Goal: Information Seeking & Learning: Learn about a topic

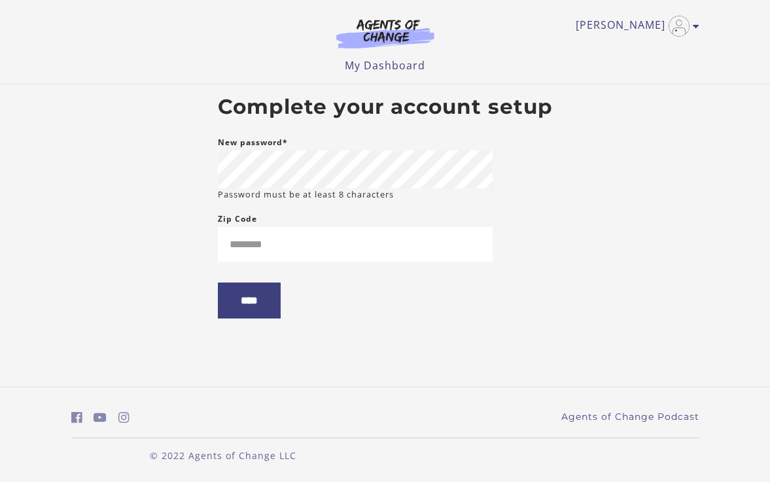
click at [0, 481] on nordpass-autofill-portal at bounding box center [0, 482] width 0 height 0
click at [296, 268] on form "New password* Password must be at least 8 characters Zip Code ****" at bounding box center [355, 237] width 275 height 205
click at [296, 251] on input "Zip Code" at bounding box center [355, 244] width 275 height 35
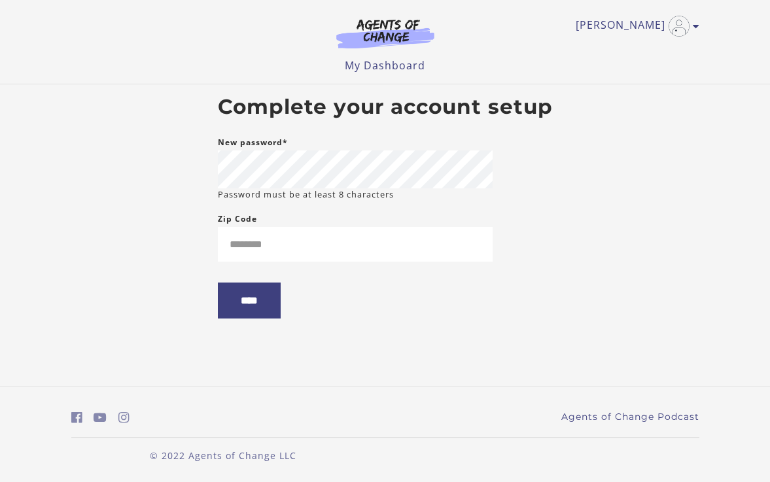
click at [0, 481] on nordpass-portal at bounding box center [0, 482] width 0 height 0
click at [288, 259] on input "Zip Code" at bounding box center [355, 244] width 275 height 35
type input "*"
type input "*****"
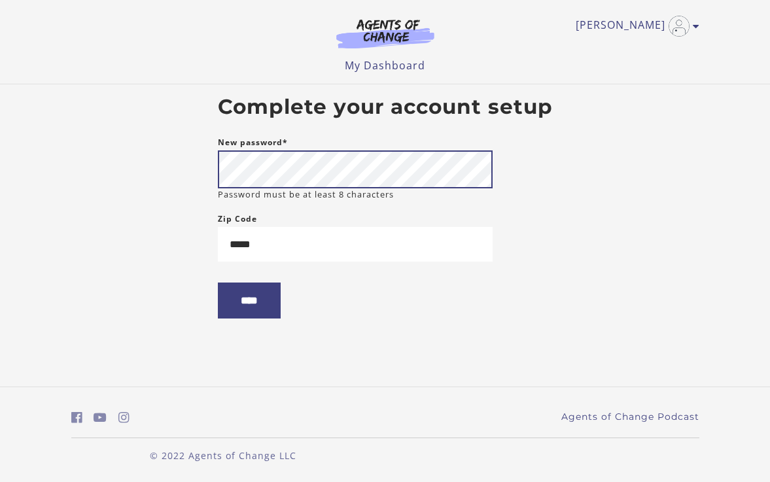
click at [126, 148] on body "Skip to main content Kayla L My Account Support Sign Out Toggle menu Menu My Da…" at bounding box center [385, 241] width 770 height 482
click at [160, 146] on body "Skip to main content Kayla L My Account Support Sign Out Toggle menu Menu My Da…" at bounding box center [385, 241] width 770 height 482
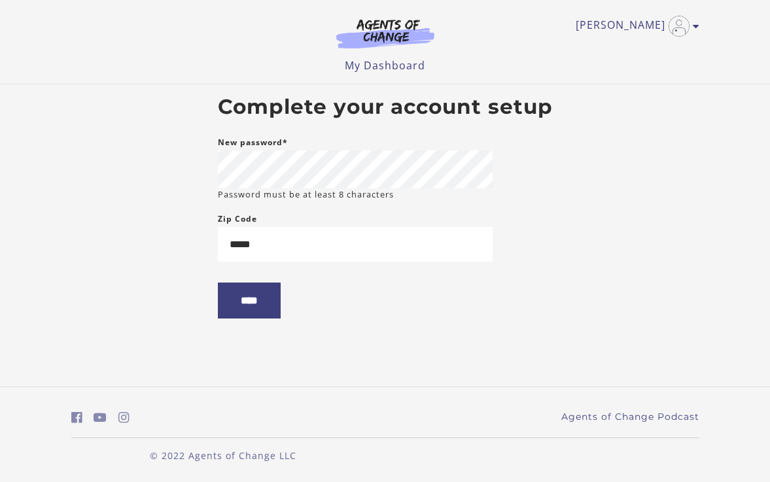
click at [0, 481] on nordpass-autofill-portal at bounding box center [0, 482] width 0 height 0
click at [246, 295] on input "****" at bounding box center [249, 301] width 63 height 36
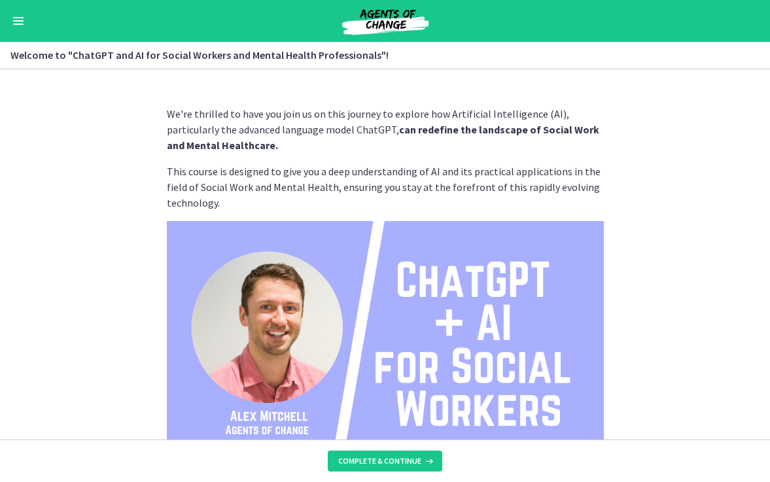
click at [0, 481] on nordpass-portal at bounding box center [0, 482] width 0 height 0
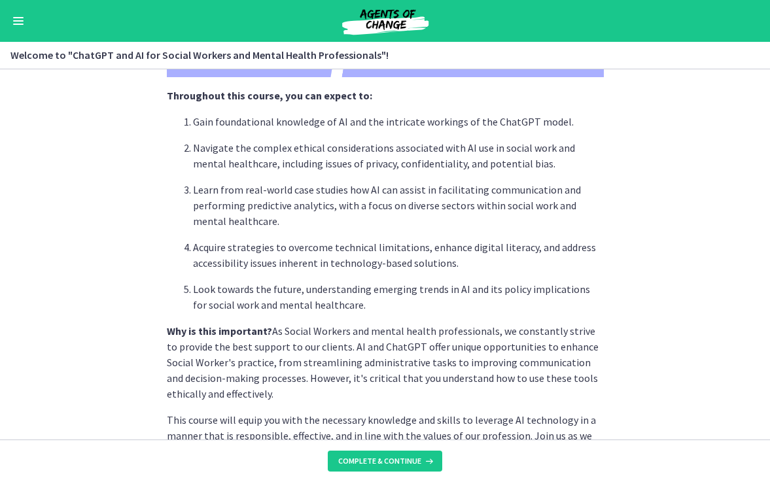
scroll to position [629, 0]
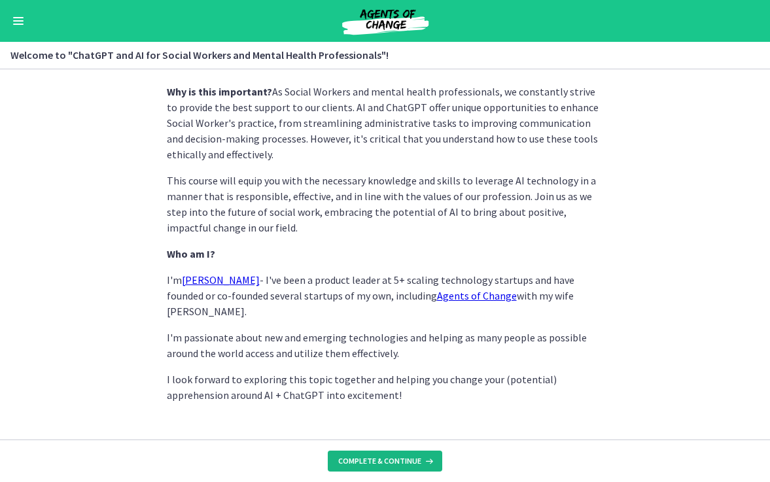
click at [394, 458] on span "Complete & continue" at bounding box center [379, 461] width 83 height 10
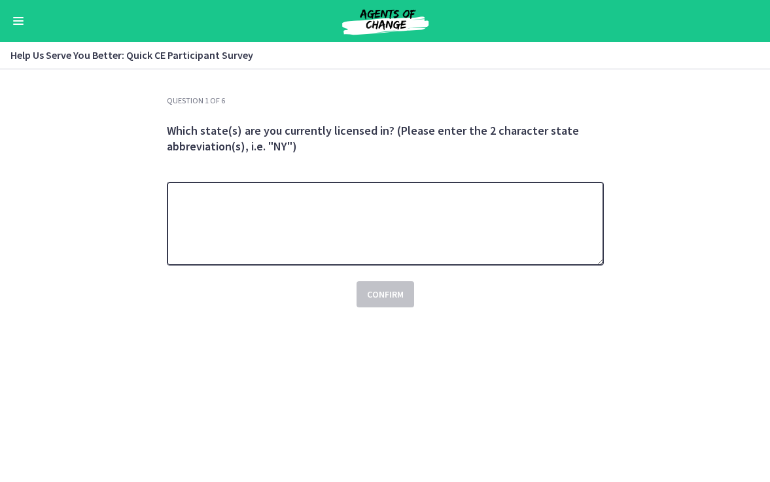
click at [393, 220] on textarea at bounding box center [385, 224] width 437 height 84
type textarea "**"
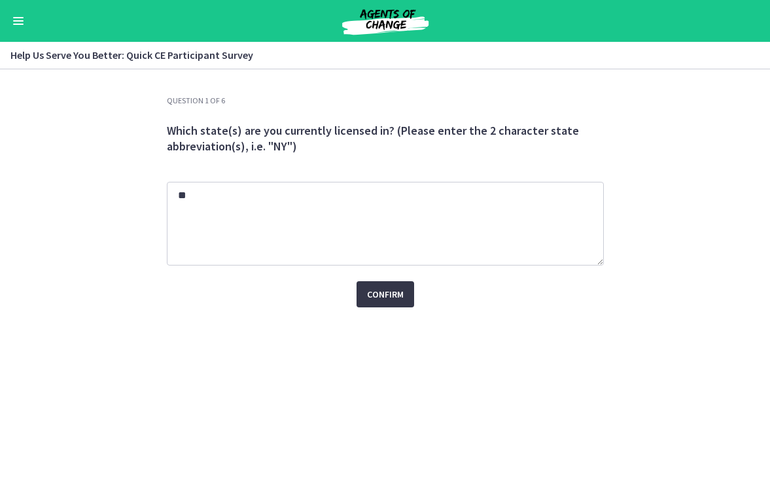
click at [373, 292] on span "Confirm" at bounding box center [385, 294] width 37 height 16
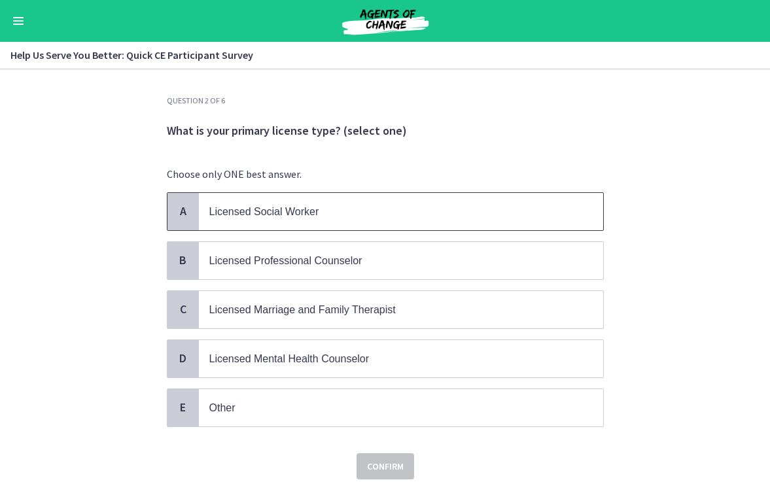
click at [314, 218] on p "Licensed Social Worker" at bounding box center [387, 211] width 357 height 16
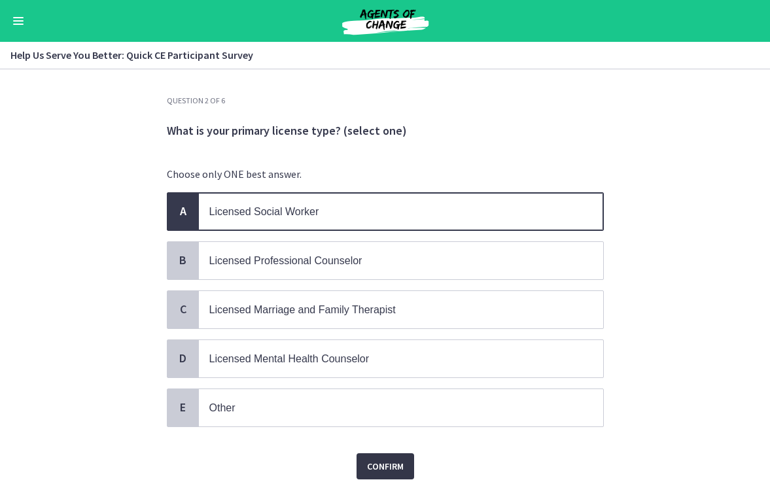
click at [390, 460] on span "Confirm" at bounding box center [385, 466] width 37 height 16
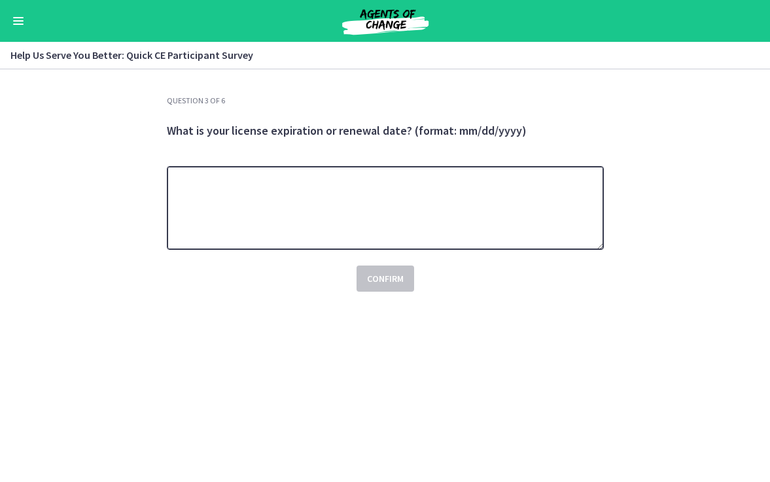
click at [373, 197] on textarea at bounding box center [385, 208] width 437 height 84
type textarea "*********"
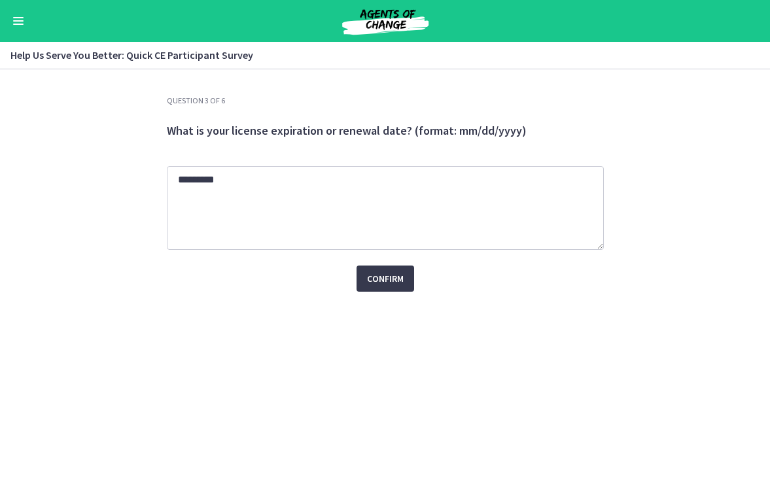
click at [416, 271] on div "Confirm" at bounding box center [385, 271] width 437 height 42
click at [400, 275] on span "Confirm" at bounding box center [385, 279] width 37 height 16
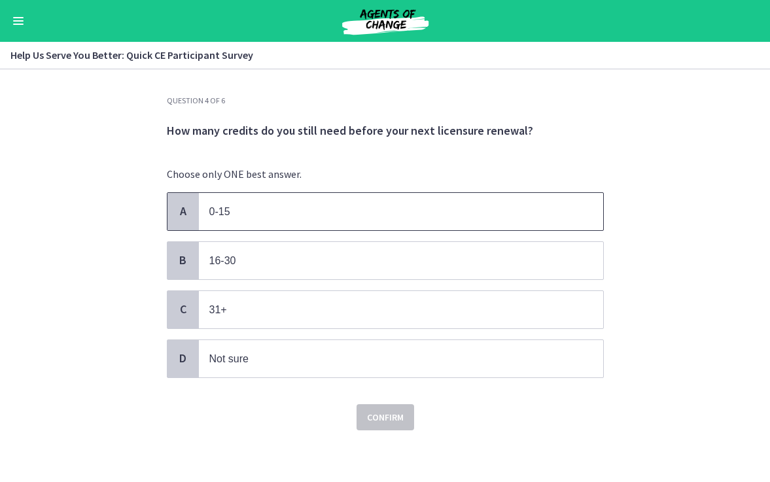
click at [317, 217] on p "0-15" at bounding box center [387, 211] width 357 height 16
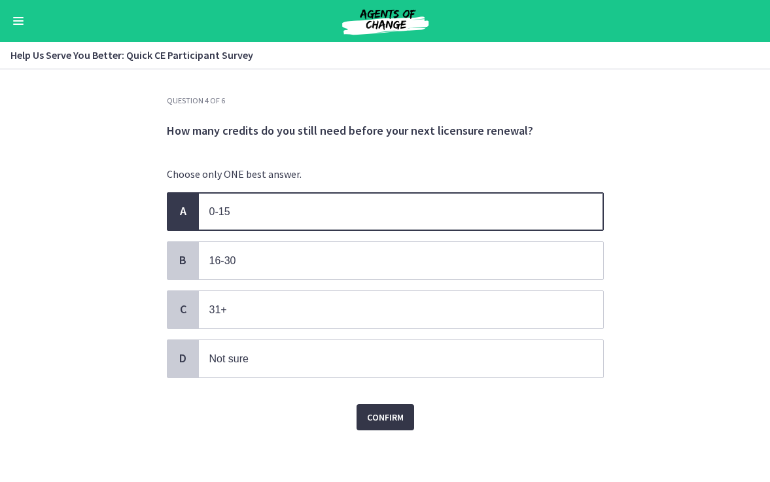
click at [387, 409] on span "Confirm" at bounding box center [385, 417] width 37 height 16
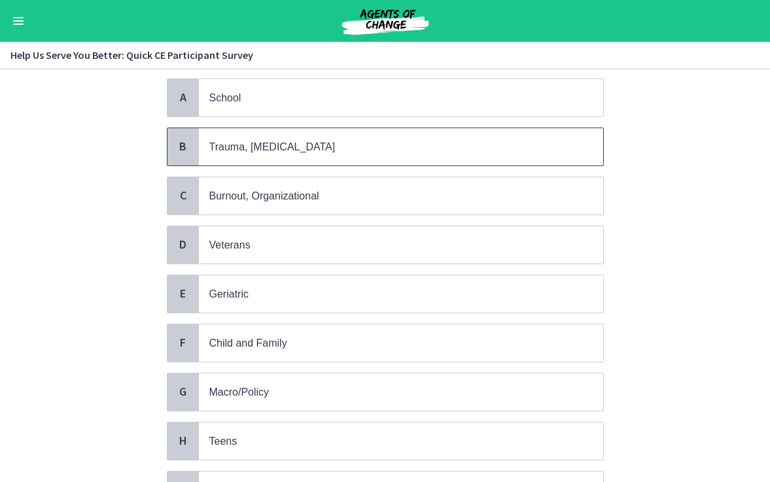
scroll to position [118, 0]
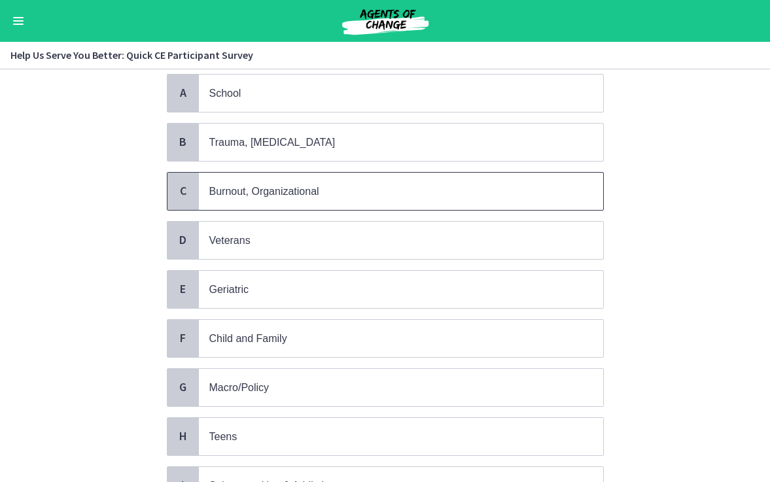
click at [285, 190] on span "Burnout, Organizational" at bounding box center [264, 191] width 110 height 11
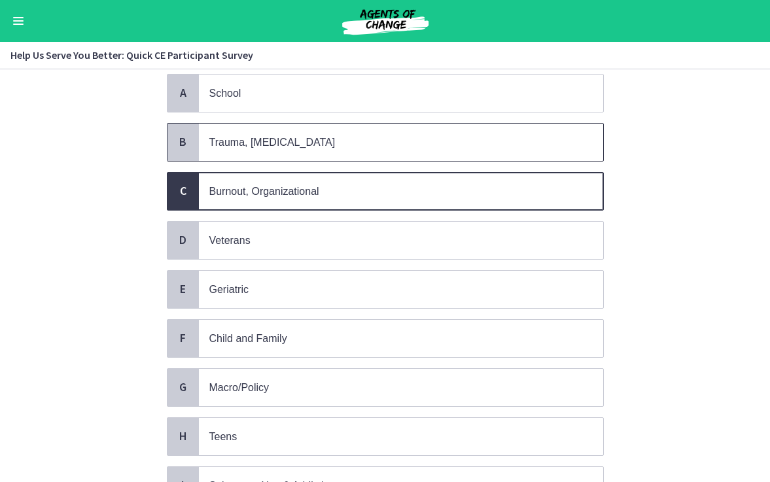
click at [276, 150] on span "Trauma, [MEDICAL_DATA]" at bounding box center [401, 142] width 404 height 37
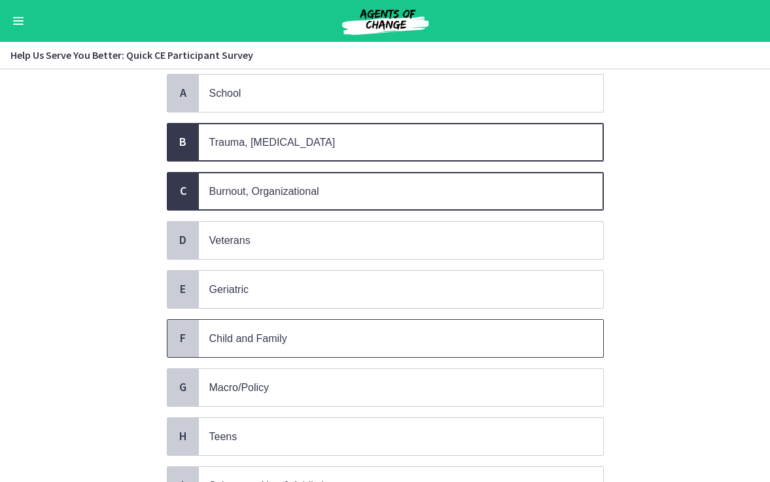
click at [270, 335] on span "Child and Family" at bounding box center [248, 338] width 78 height 11
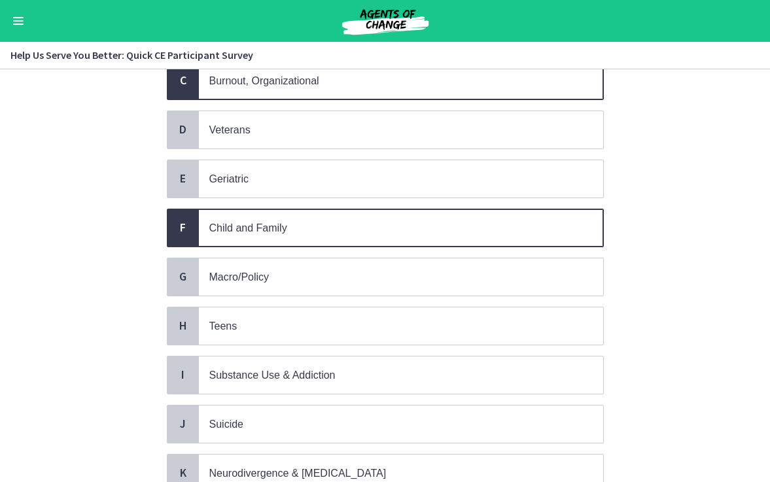
scroll to position [245, 0]
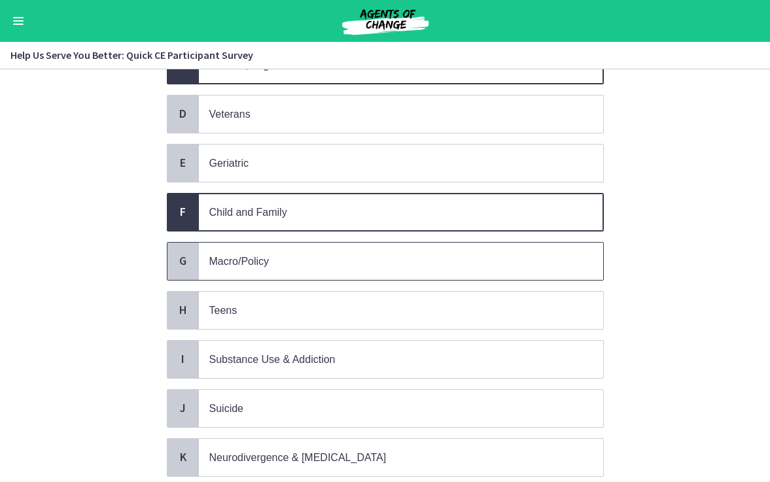
click at [271, 258] on p "Macro/Policy" at bounding box center [387, 261] width 357 height 16
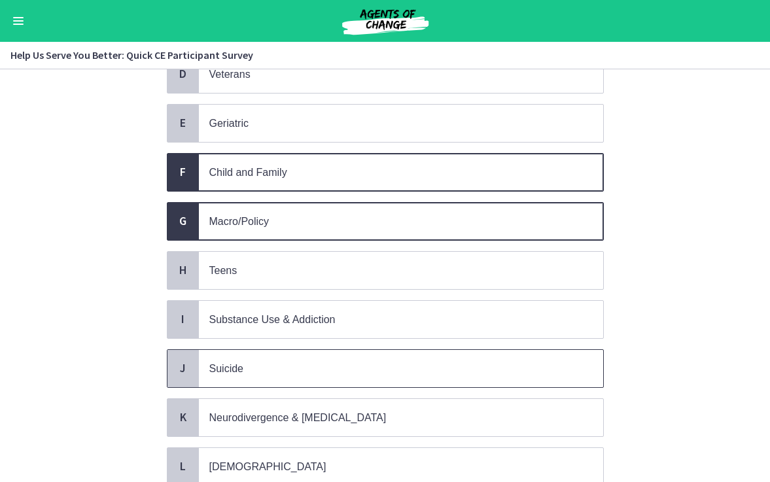
scroll to position [286, 0]
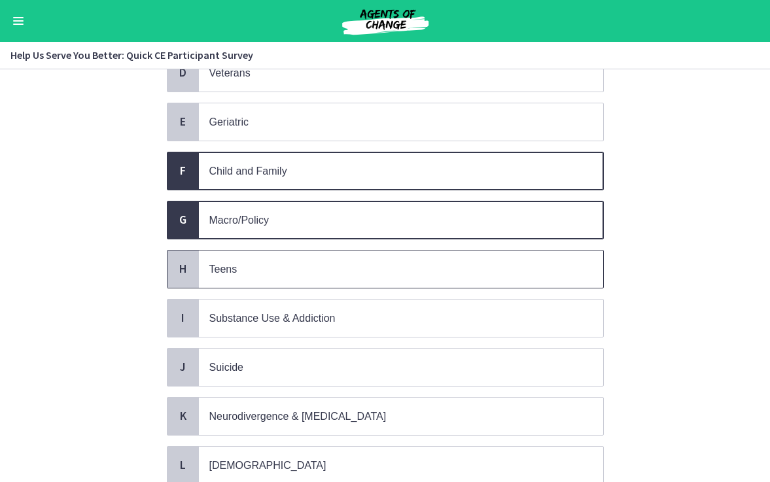
click at [300, 275] on span "Teens" at bounding box center [401, 268] width 404 height 37
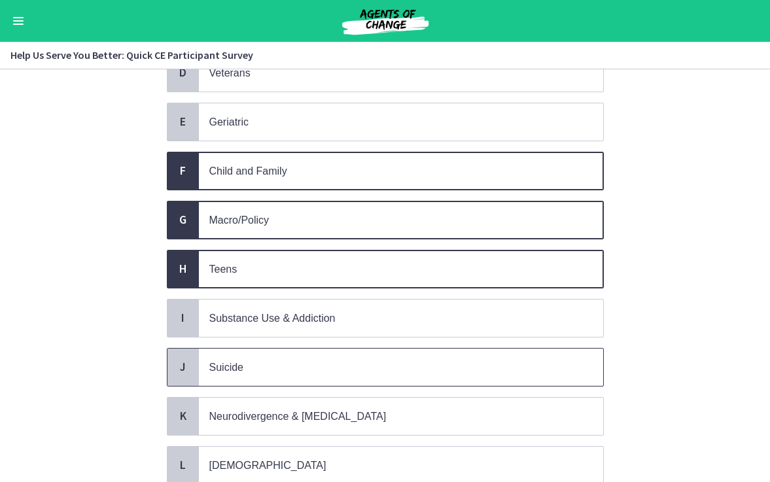
click at [295, 359] on p "Suicide" at bounding box center [387, 367] width 357 height 16
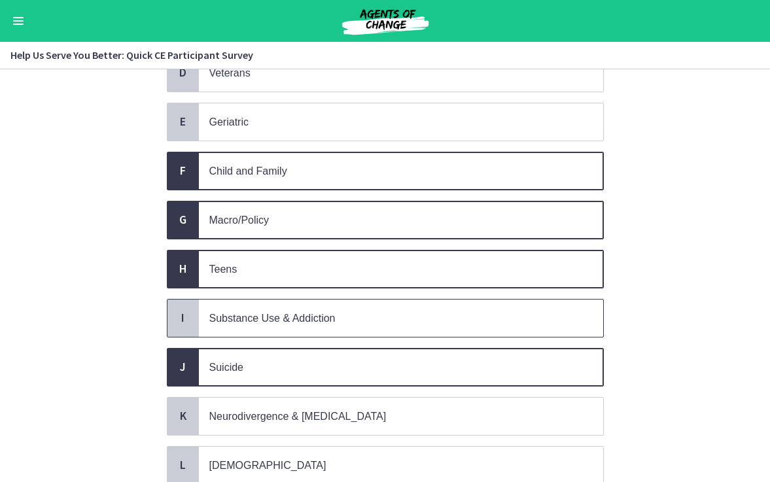
click at [295, 328] on span "Substance Use & Addiction" at bounding box center [401, 318] width 404 height 37
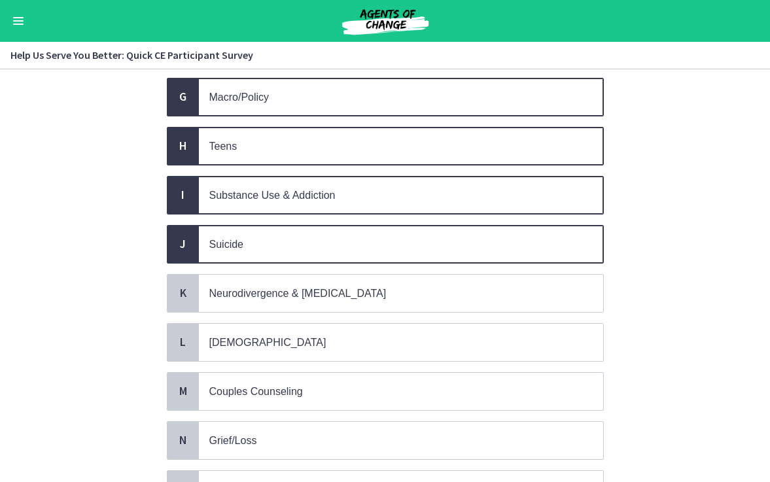
scroll to position [437, 0]
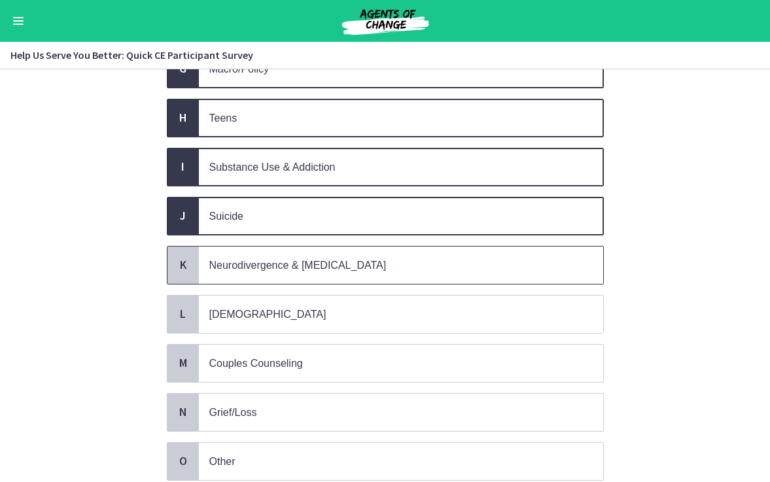
click at [309, 260] on span "Neurodivergence & Developmental Disorders" at bounding box center [297, 265] width 177 height 11
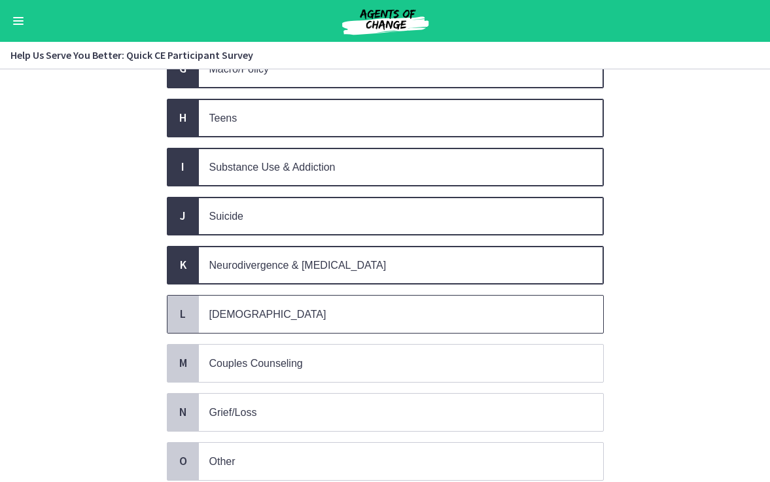
click at [300, 317] on span "LGBTQ+" at bounding box center [401, 314] width 404 height 37
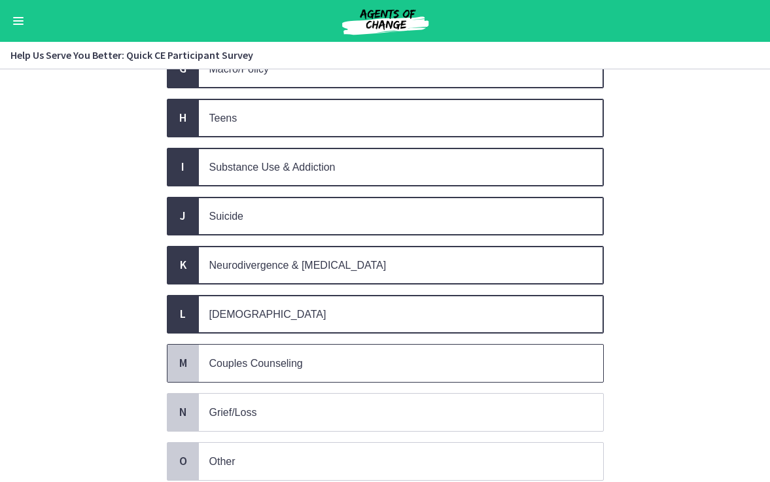
click at [300, 358] on span "Couples Counseling" at bounding box center [256, 363] width 94 height 11
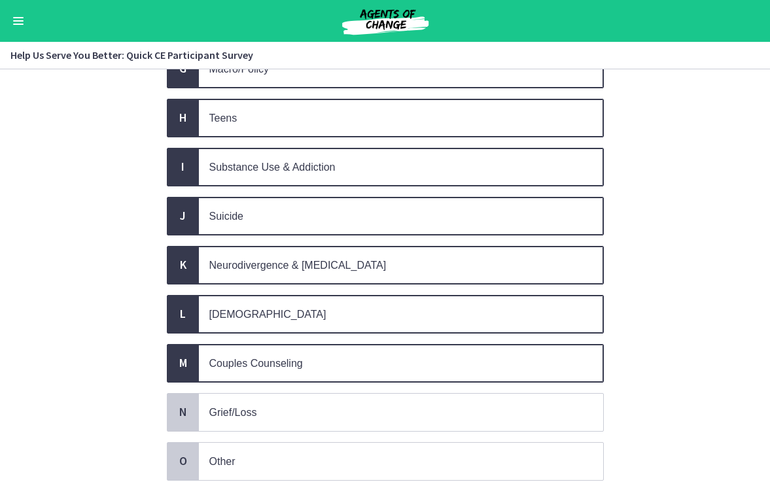
click at [300, 345] on span "Couples Counseling" at bounding box center [401, 363] width 404 height 37
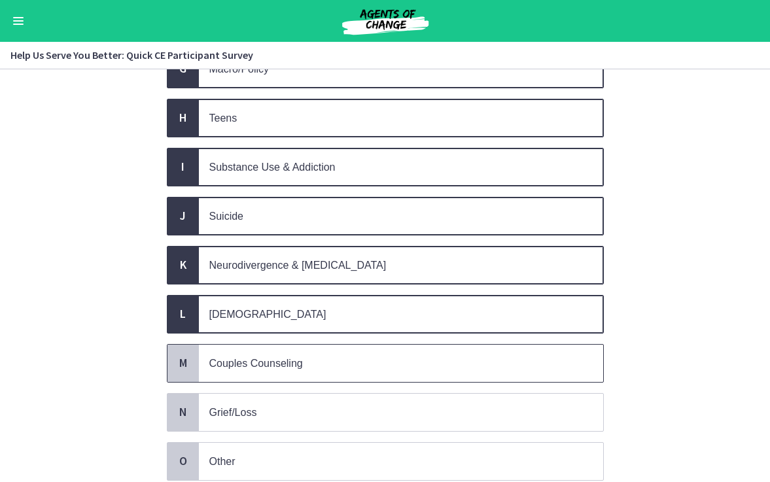
scroll to position [530, 0]
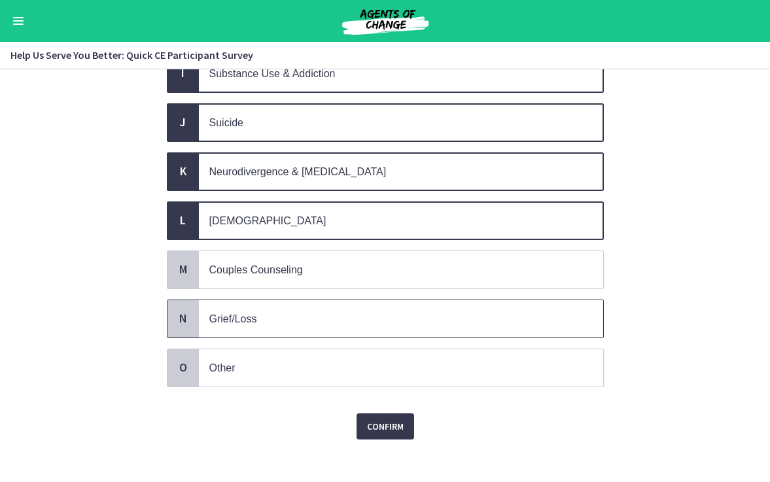
click at [290, 322] on span "Grief/Loss" at bounding box center [401, 318] width 404 height 37
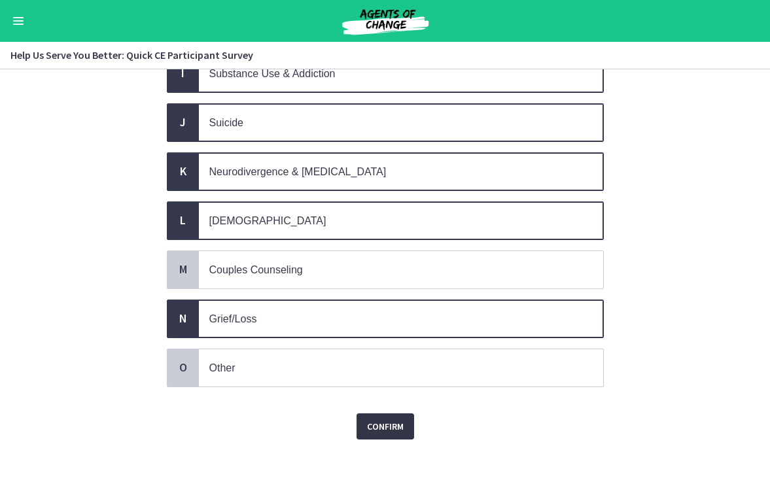
click at [386, 419] on span "Confirm" at bounding box center [385, 427] width 37 height 16
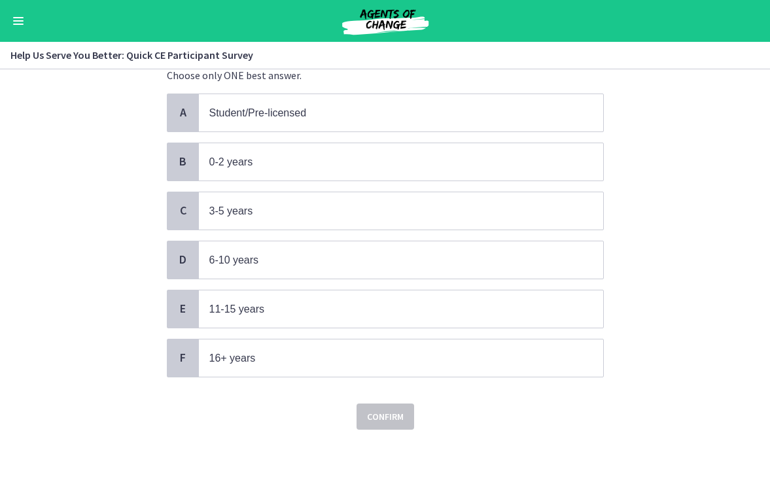
scroll to position [0, 0]
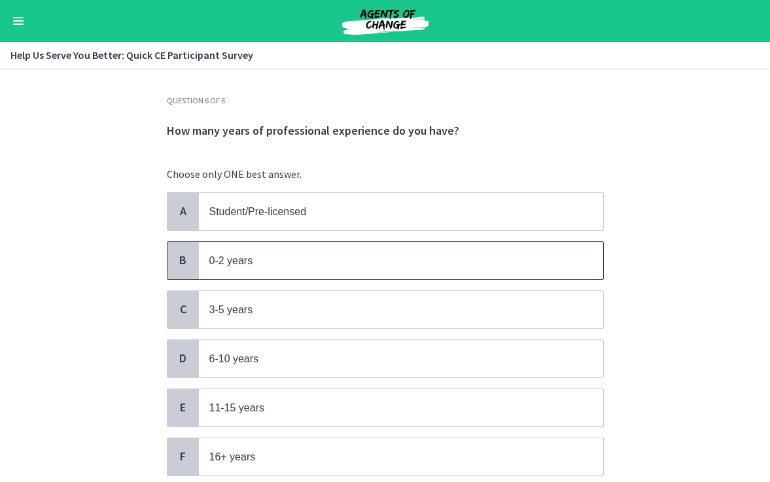
click at [305, 264] on p "0-2 years" at bounding box center [387, 260] width 357 height 16
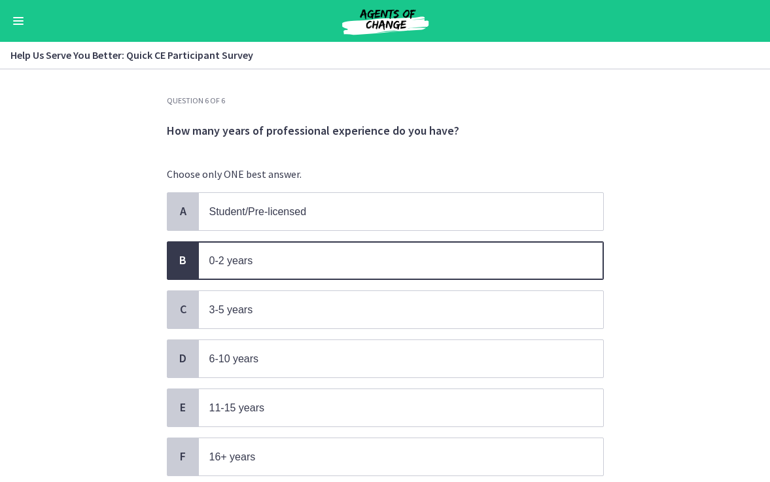
scroll to position [95, 0]
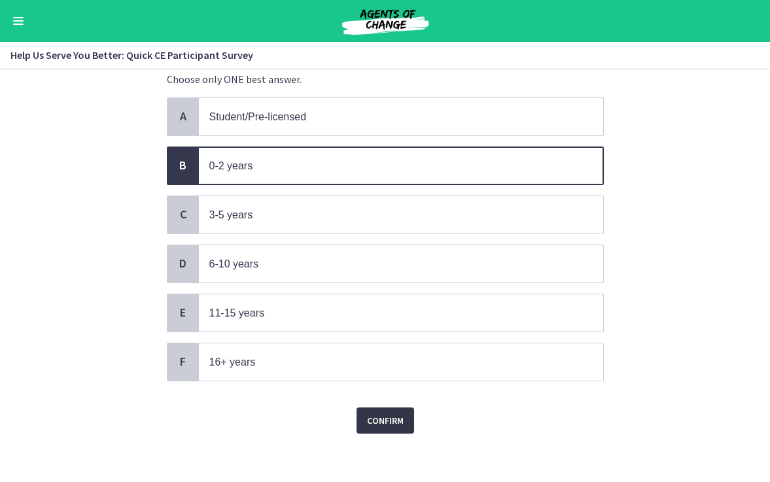
click at [375, 414] on span "Confirm" at bounding box center [385, 421] width 37 height 16
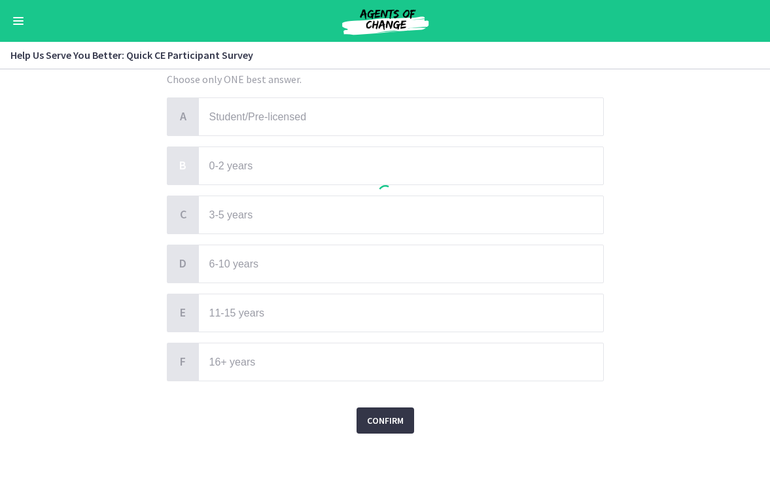
scroll to position [0, 0]
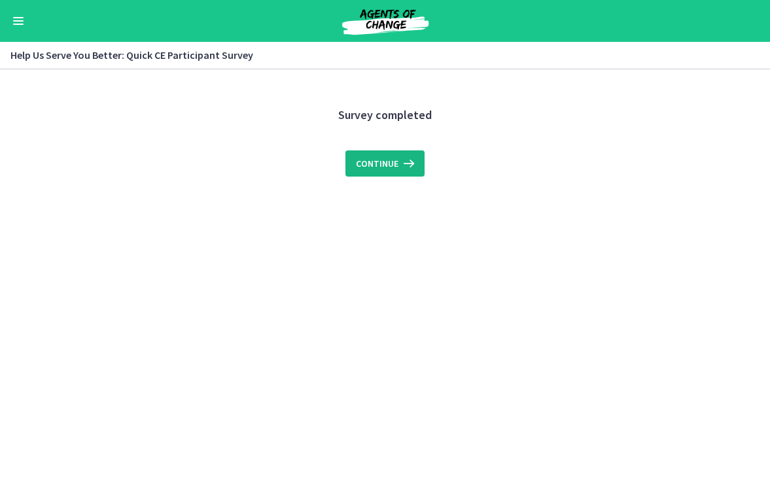
click at [390, 169] on span "Continue" at bounding box center [377, 164] width 43 height 16
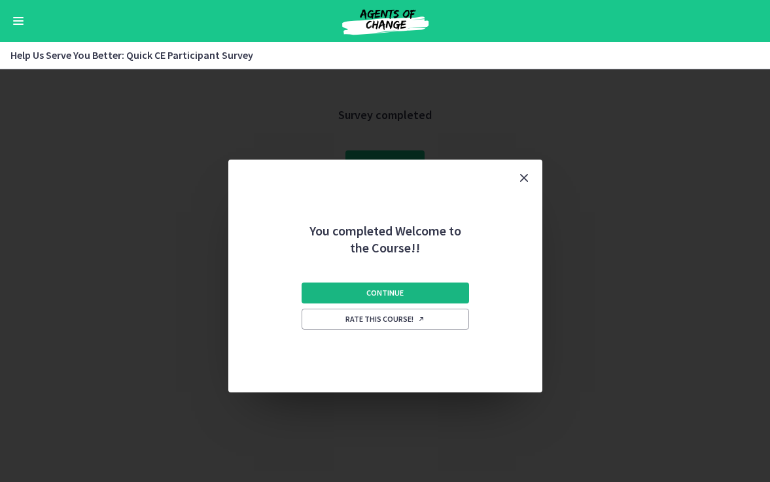
click at [413, 298] on button "Continue" at bounding box center [385, 293] width 167 height 21
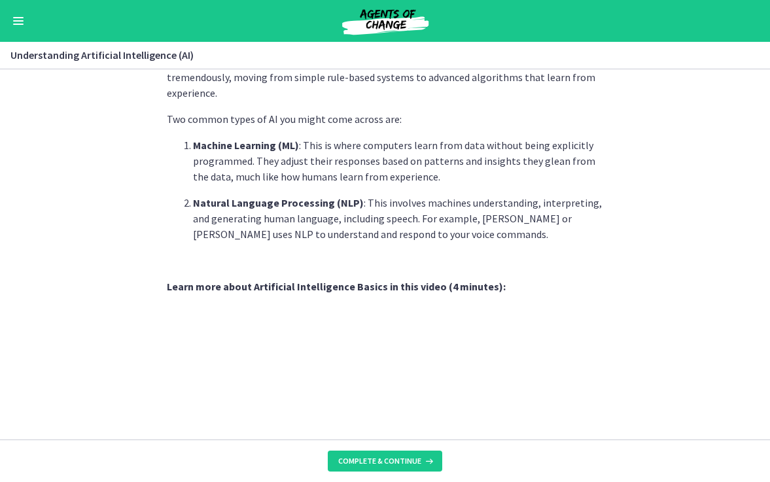
scroll to position [591, 0]
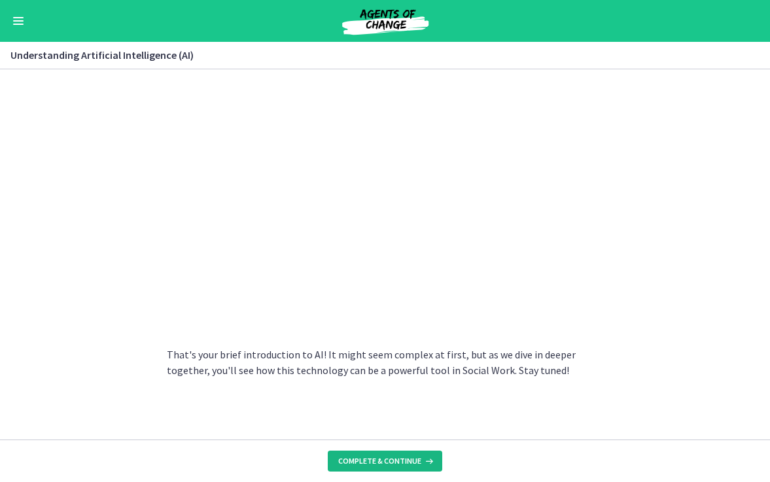
click at [409, 458] on span "Complete & continue" at bounding box center [379, 461] width 83 height 10
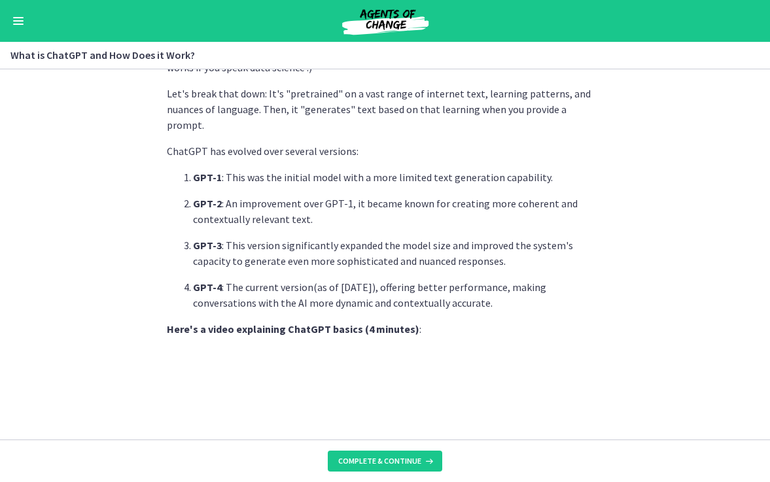
scroll to position [664, 0]
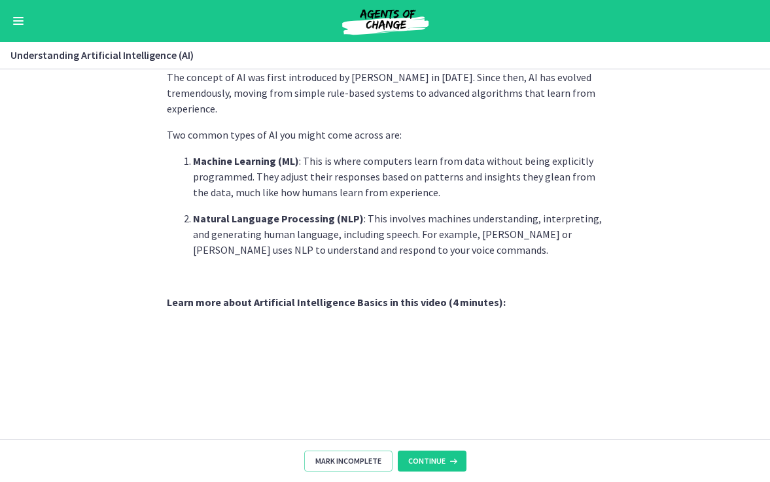
scroll to position [591, 0]
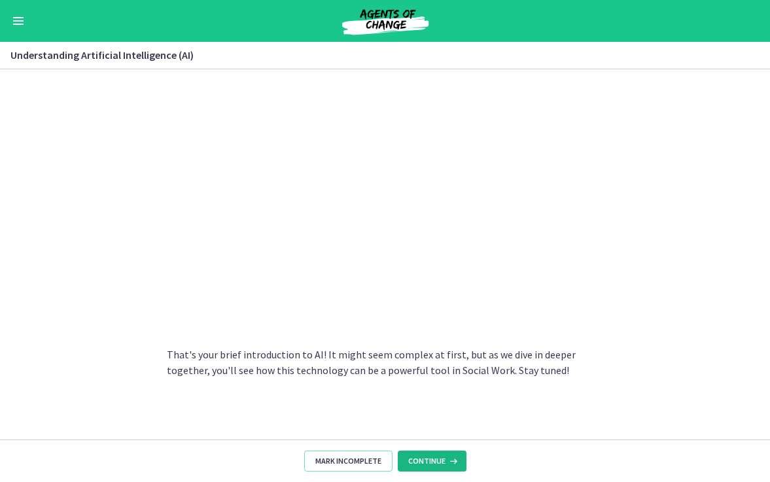
click at [430, 463] on span "Continue" at bounding box center [426, 461] width 37 height 10
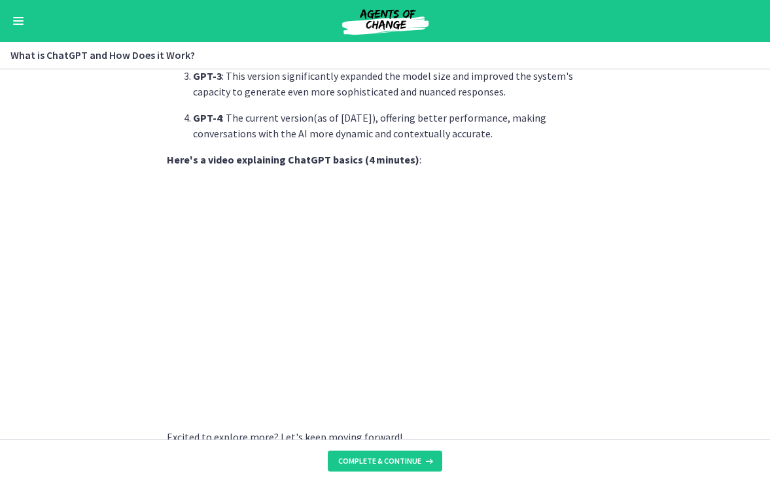
scroll to position [664, 0]
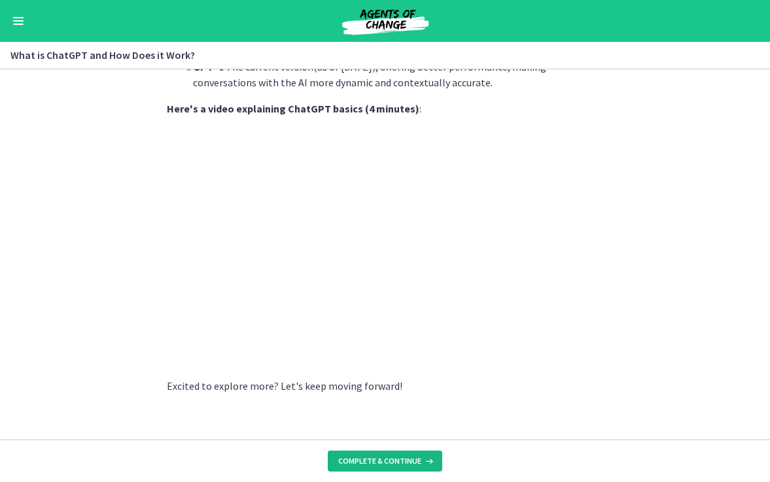
click at [392, 465] on span "Complete & continue" at bounding box center [379, 461] width 83 height 10
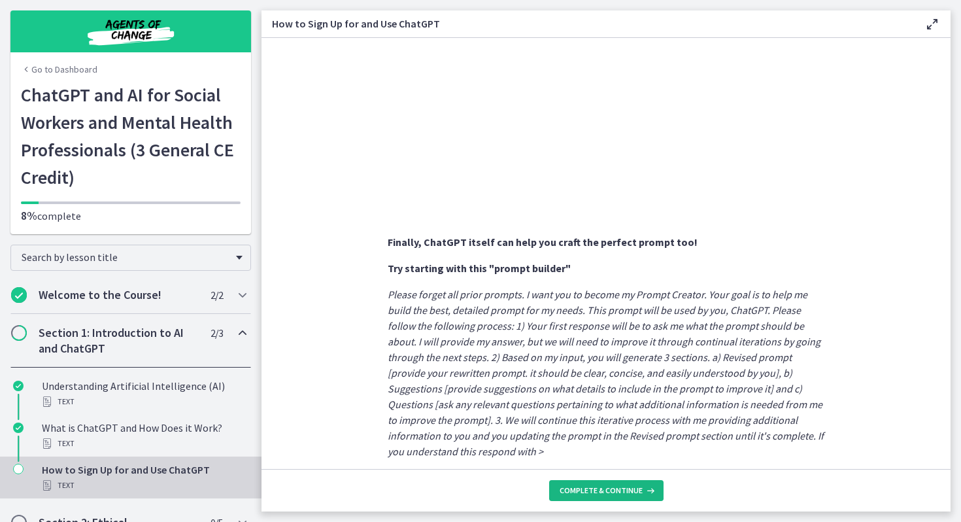
click at [562, 481] on button "Complete & continue" at bounding box center [606, 490] width 114 height 21
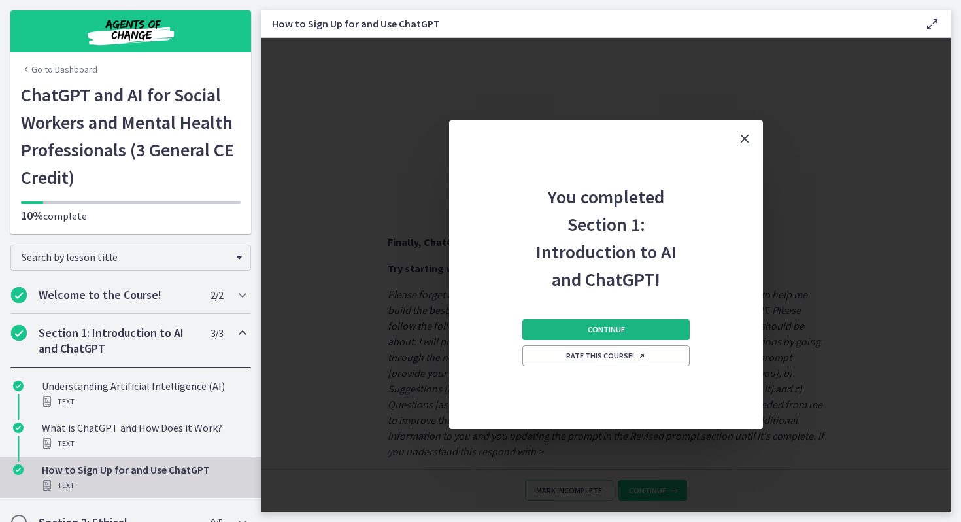
click at [575, 326] on button "Continue" at bounding box center [606, 329] width 167 height 21
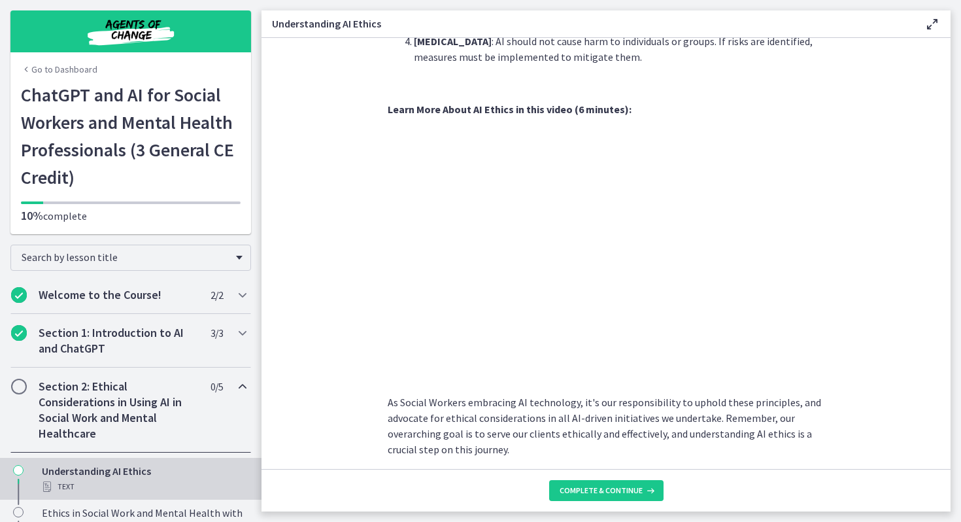
scroll to position [614, 0]
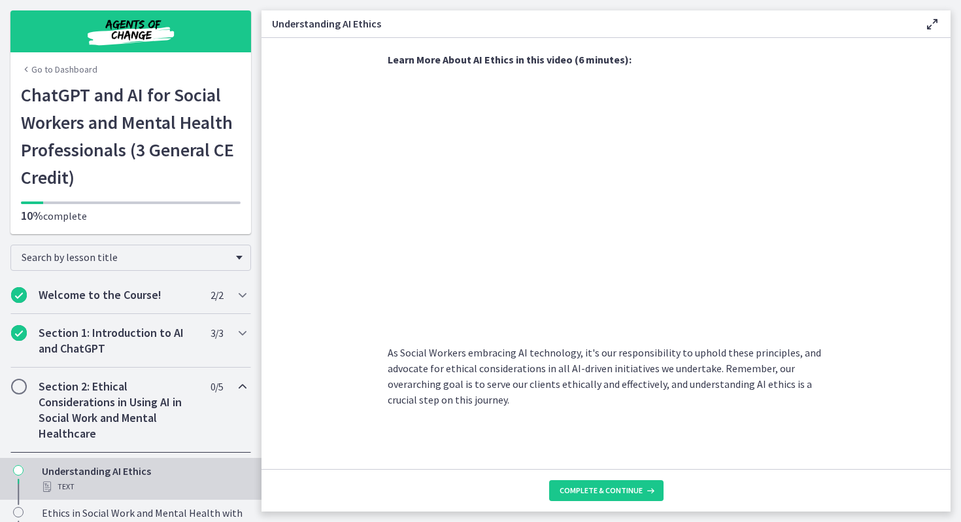
click at [587, 475] on footer "Complete & continue" at bounding box center [606, 490] width 689 height 43
click at [587, 481] on span "Complete & continue" at bounding box center [601, 490] width 83 height 10
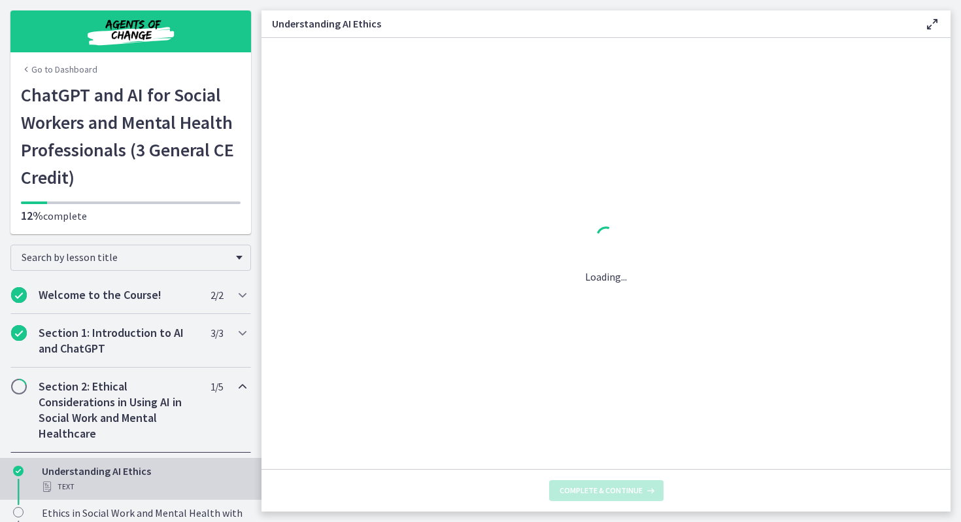
scroll to position [0, 0]
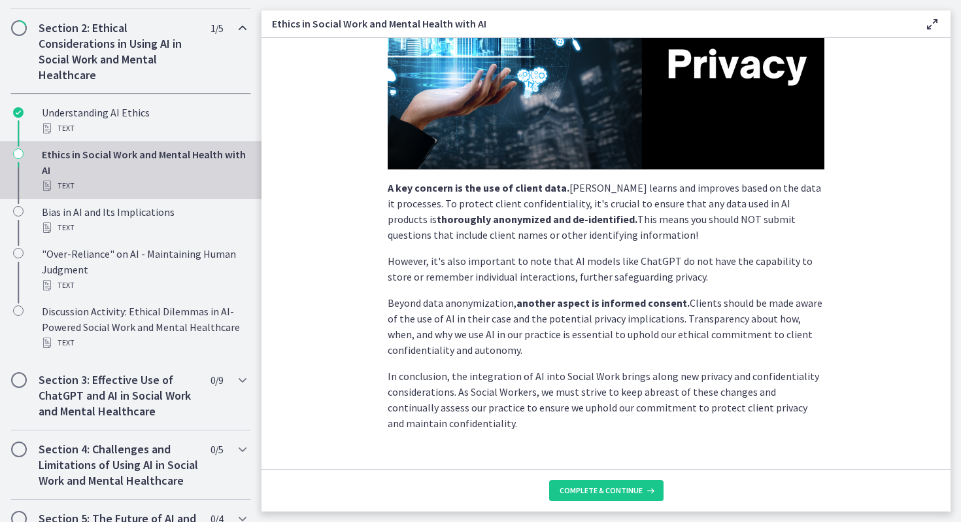
scroll to position [291, 0]
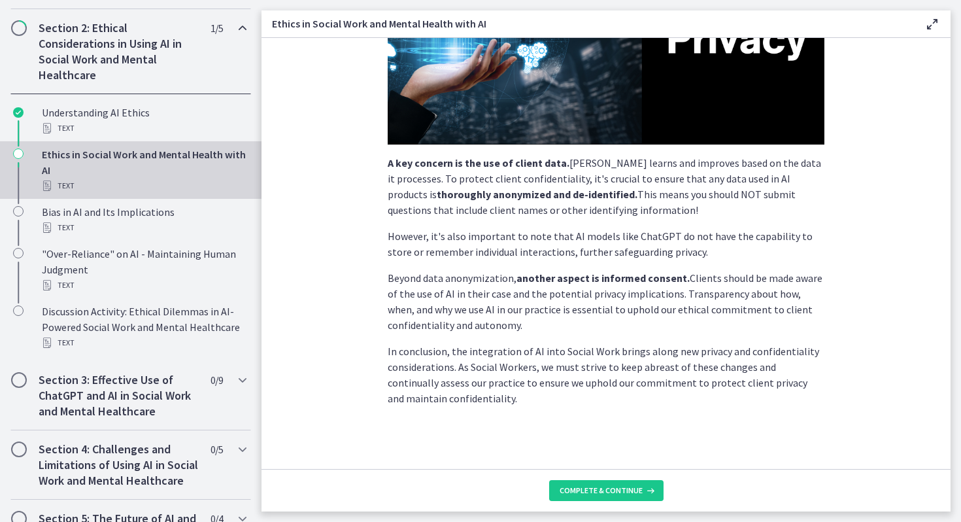
click at [582, 478] on footer "Complete & continue" at bounding box center [606, 490] width 689 height 43
click at [584, 481] on button "Complete & continue" at bounding box center [606, 490] width 114 height 21
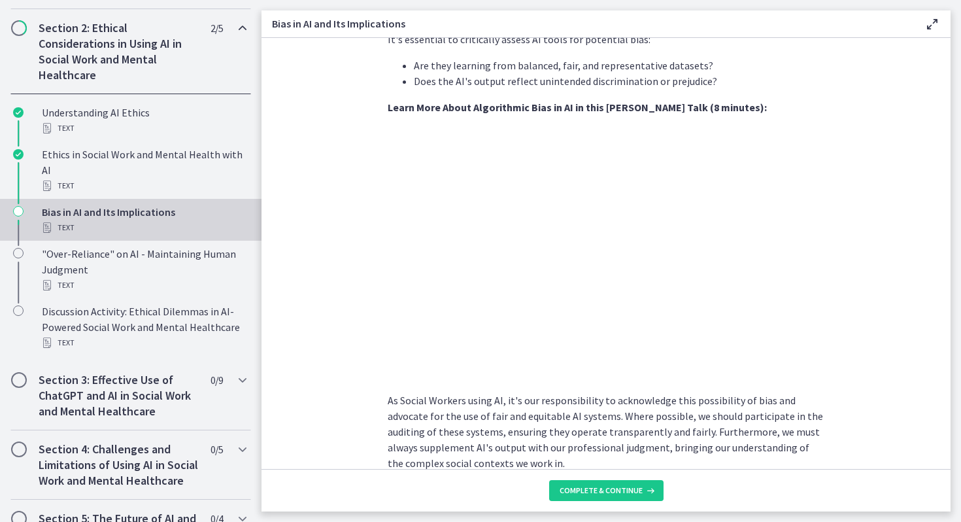
scroll to position [429, 0]
click at [645, 475] on footer "Complete & continue" at bounding box center [606, 490] width 689 height 43
click at [645, 481] on icon at bounding box center [649, 490] width 13 height 10
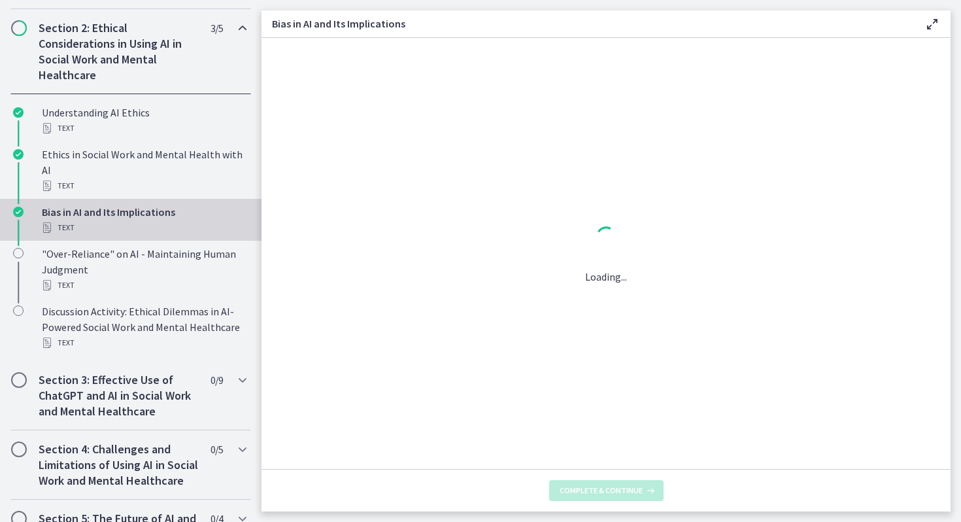
scroll to position [0, 0]
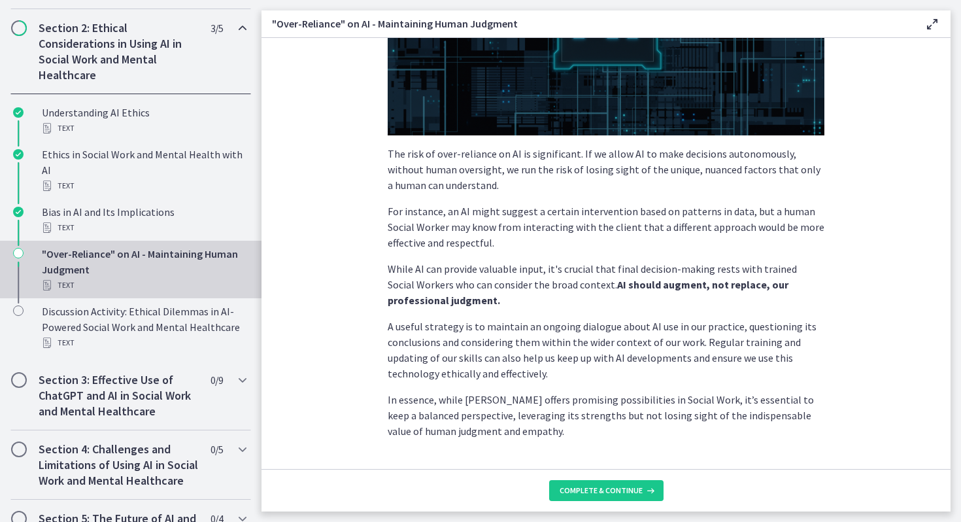
scroll to position [284, 0]
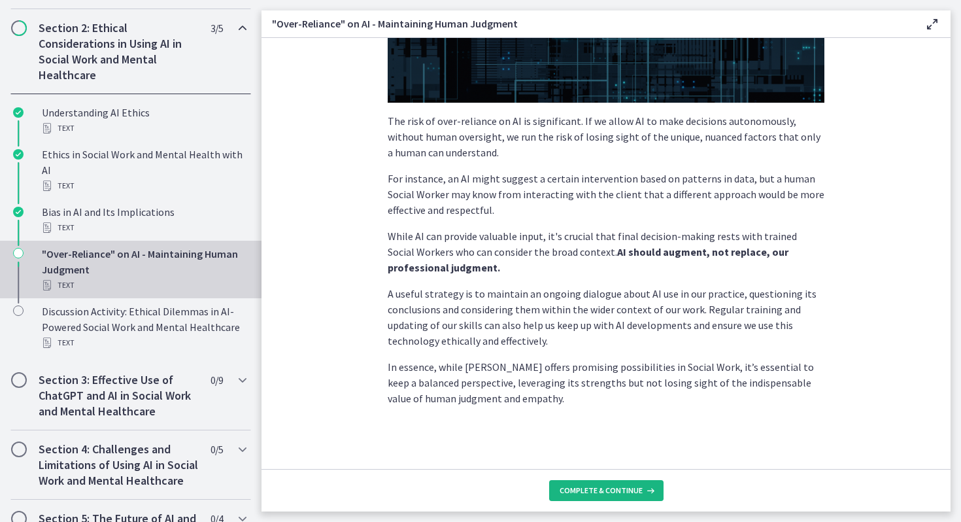
click at [608, 481] on span "Complete & continue" at bounding box center [601, 490] width 83 height 10
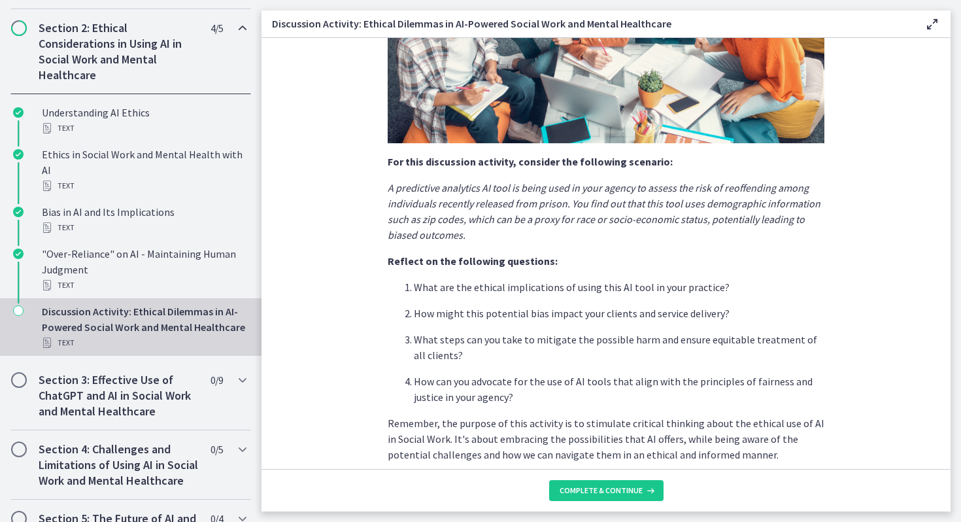
scroll to position [291, 0]
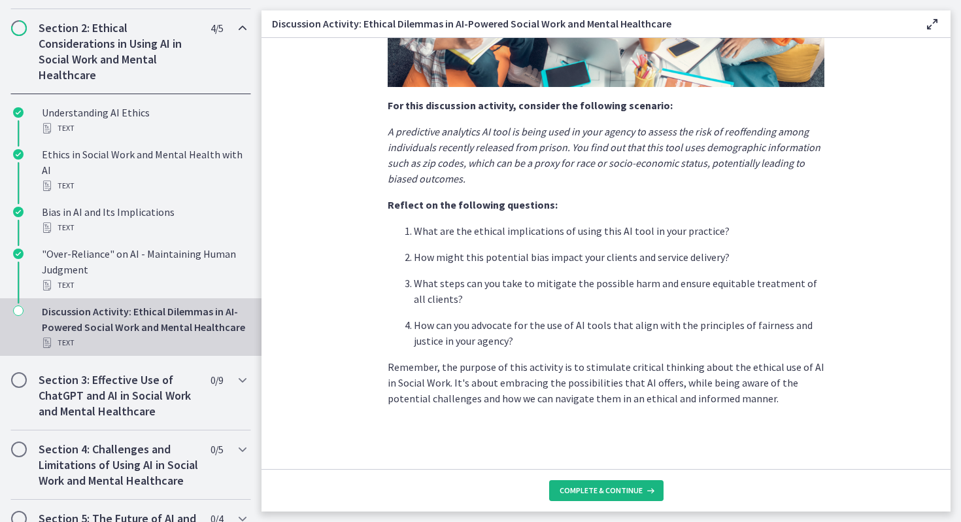
click at [593, 481] on span "Complete & continue" at bounding box center [601, 490] width 83 height 10
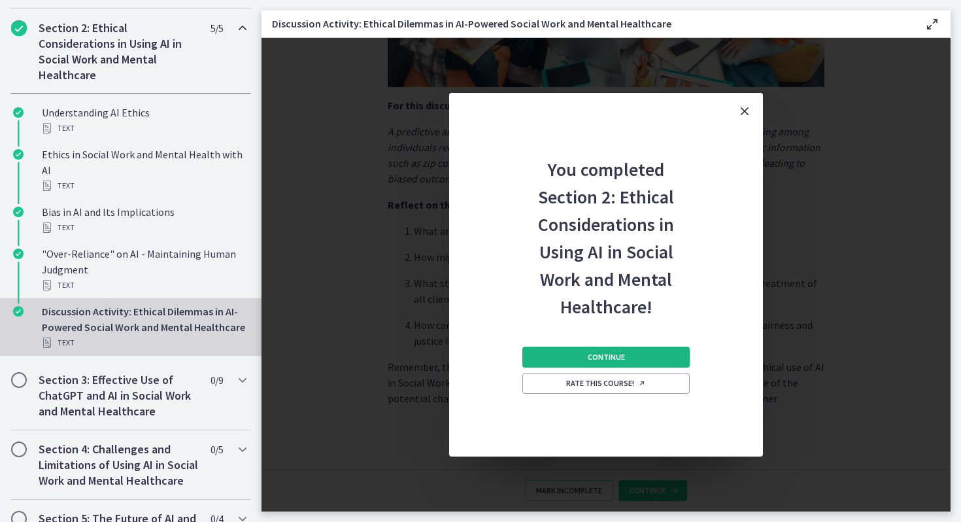
click at [602, 358] on span "Continue" at bounding box center [606, 357] width 37 height 10
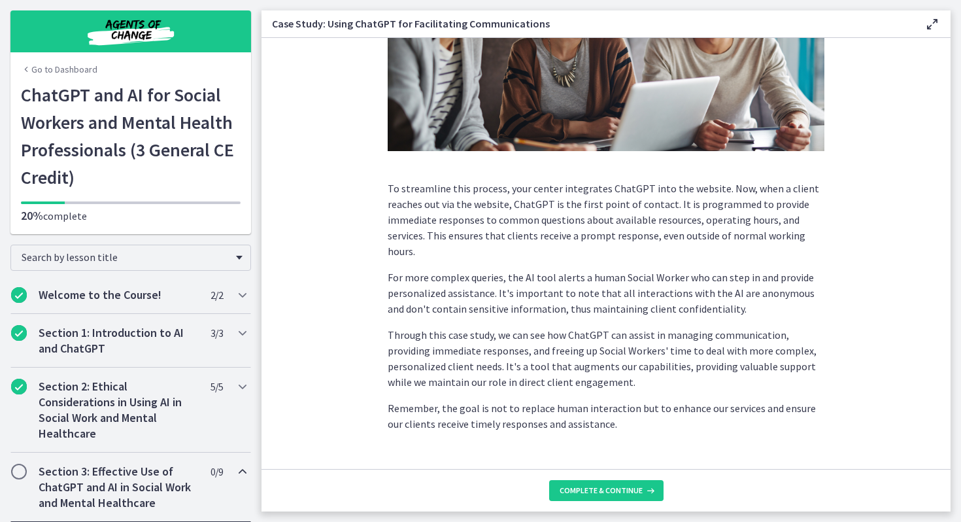
scroll to position [294, 0]
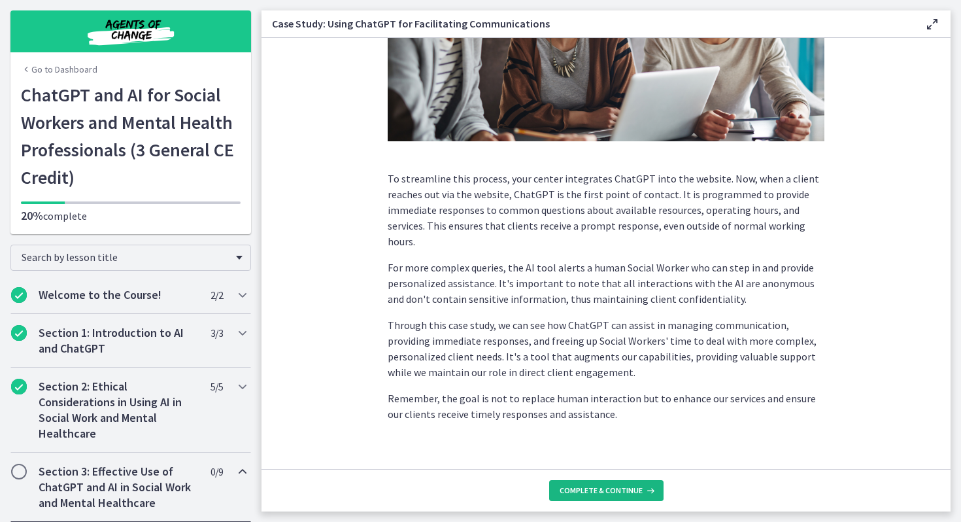
click at [581, 481] on button "Complete & continue" at bounding box center [606, 490] width 114 height 21
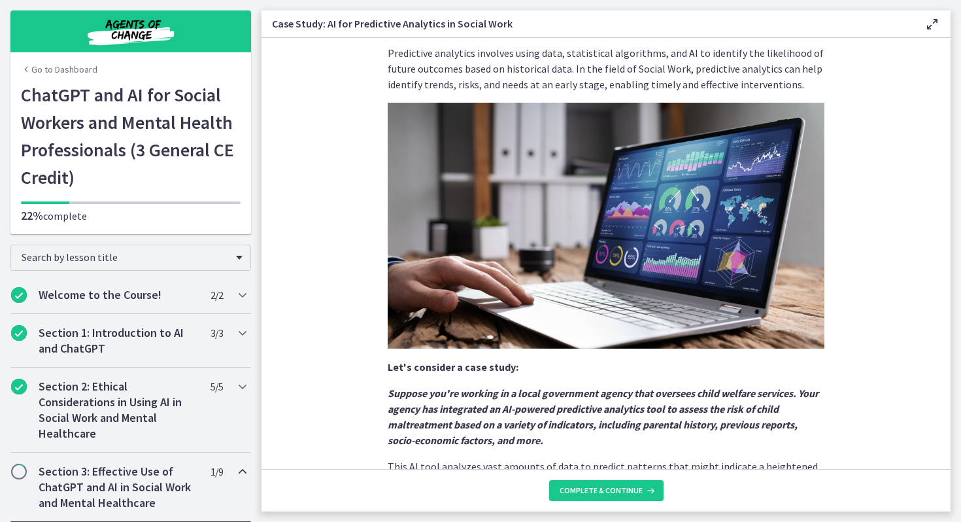
scroll to position [260, 0]
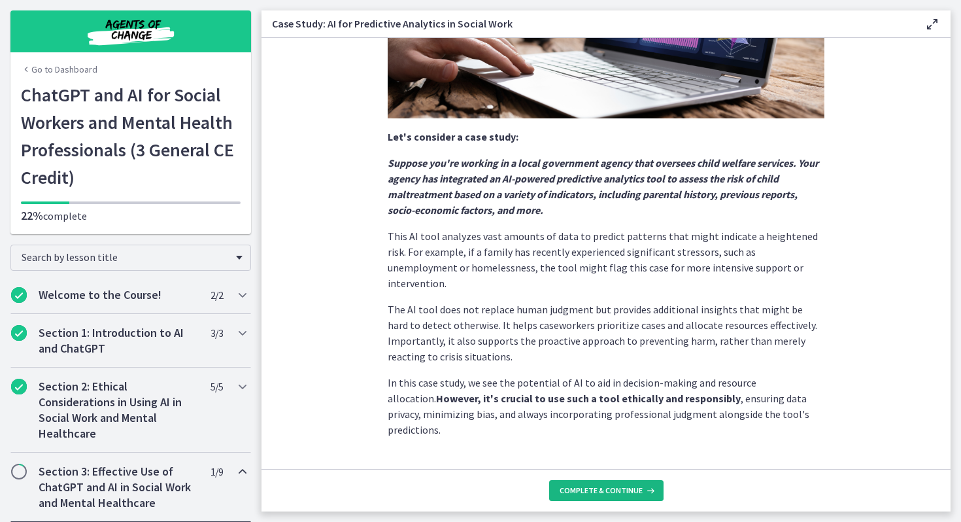
click at [617, 481] on span "Complete & continue" at bounding box center [601, 490] width 83 height 10
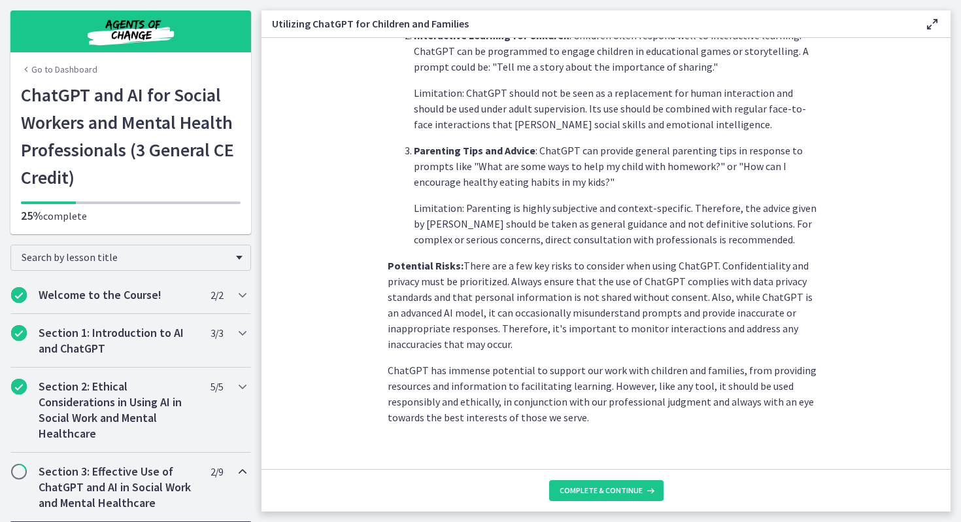
scroll to position [519, 0]
click at [600, 481] on button "Complete & continue" at bounding box center [606, 490] width 114 height 21
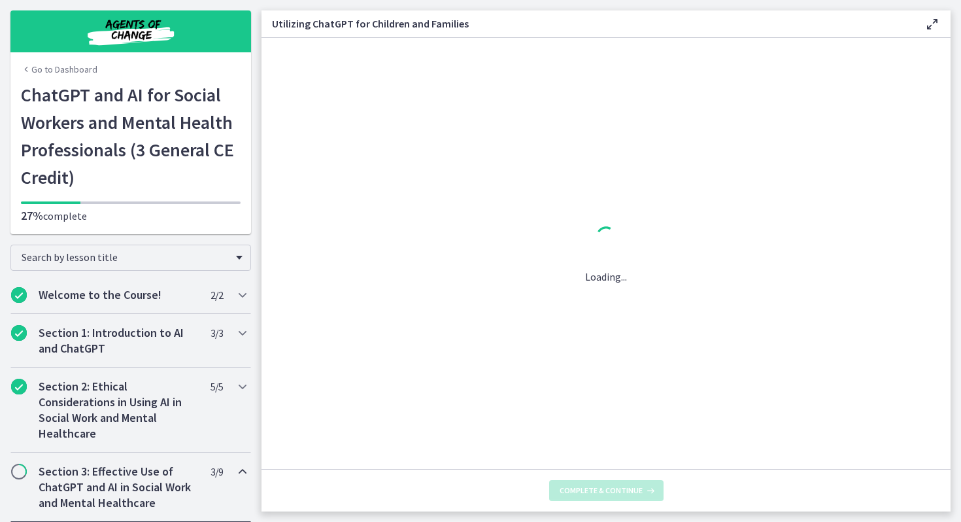
scroll to position [0, 0]
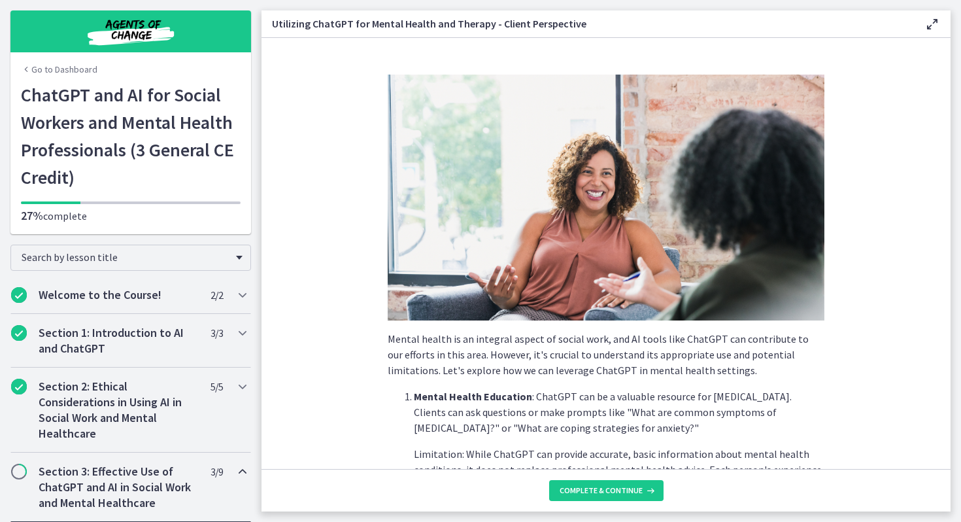
scroll to position [511, 0]
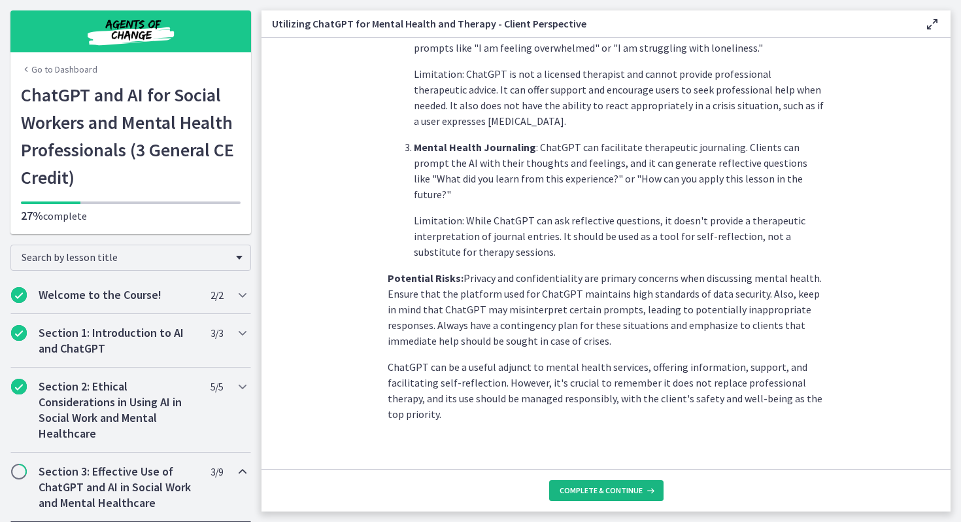
click at [615, 481] on button "Complete & continue" at bounding box center [606, 490] width 114 height 21
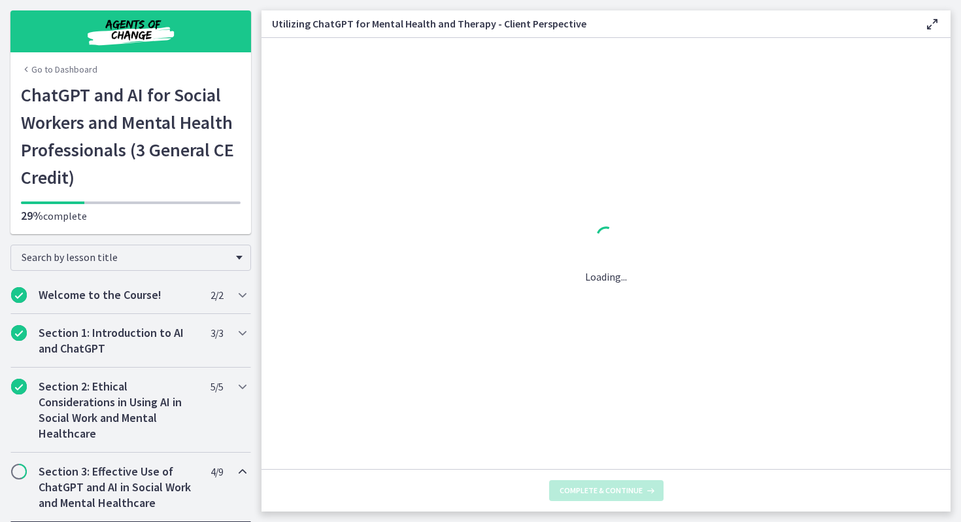
scroll to position [0, 0]
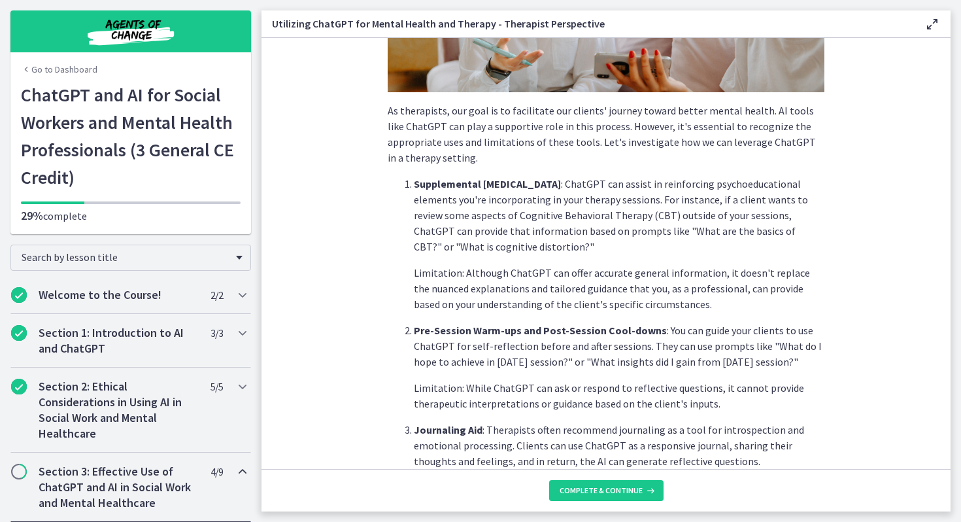
scroll to position [479, 0]
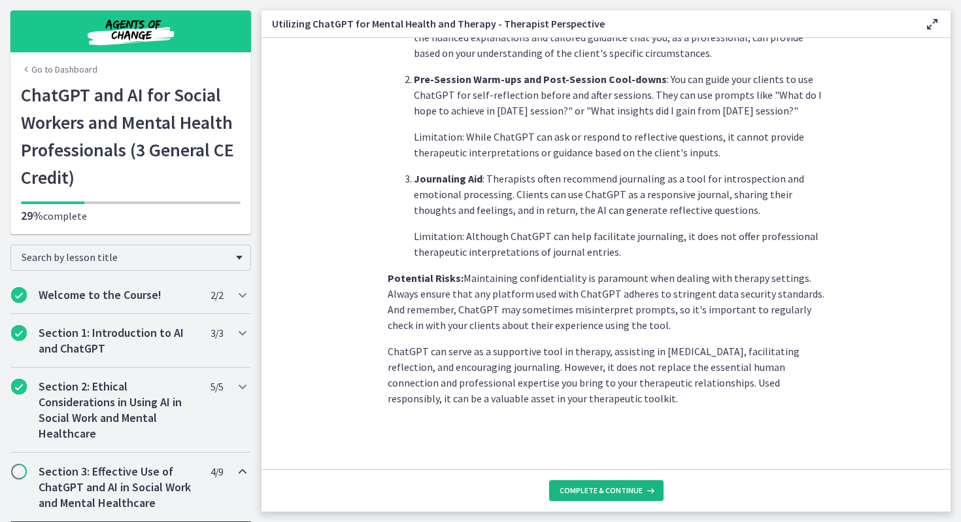
click at [617, 481] on button "Complete & continue" at bounding box center [606, 490] width 114 height 21
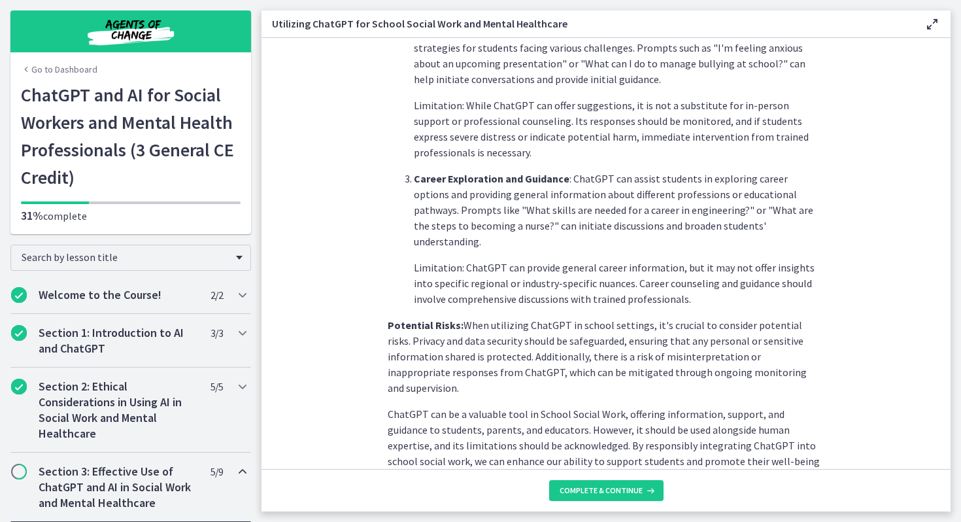
scroll to position [542, 0]
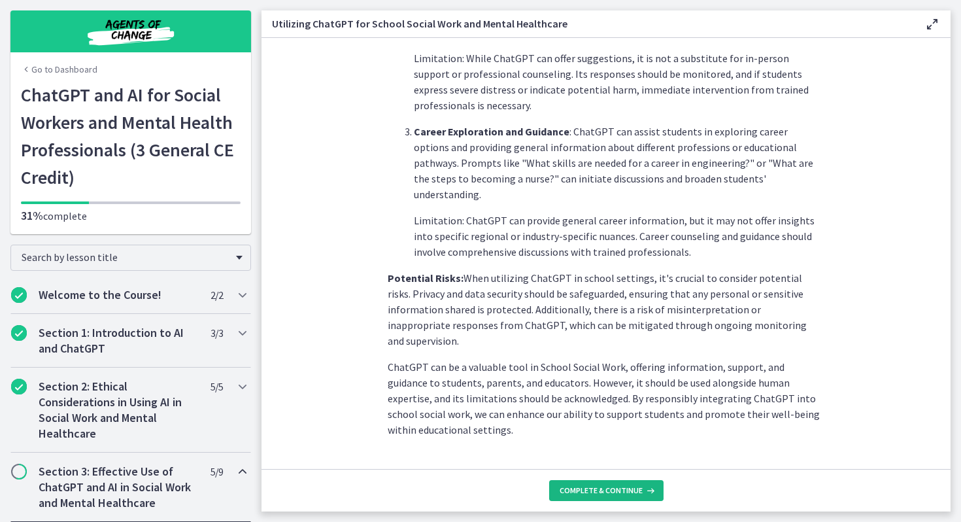
click at [629, 481] on span "Complete & continue" at bounding box center [601, 490] width 83 height 10
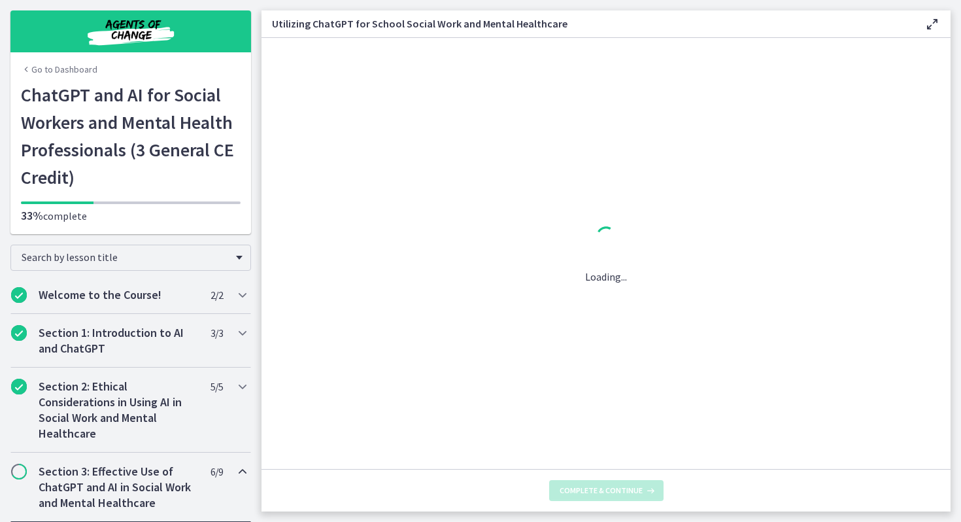
scroll to position [0, 0]
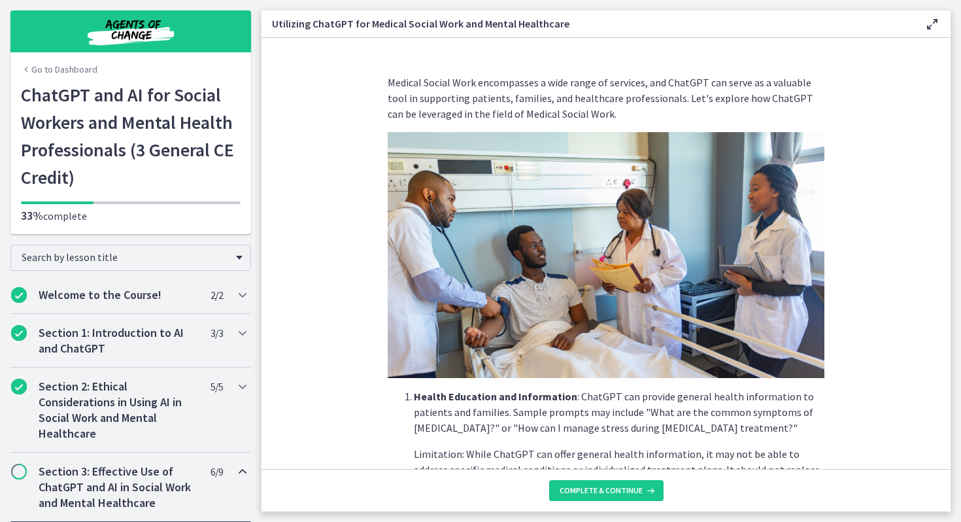
scroll to position [495, 0]
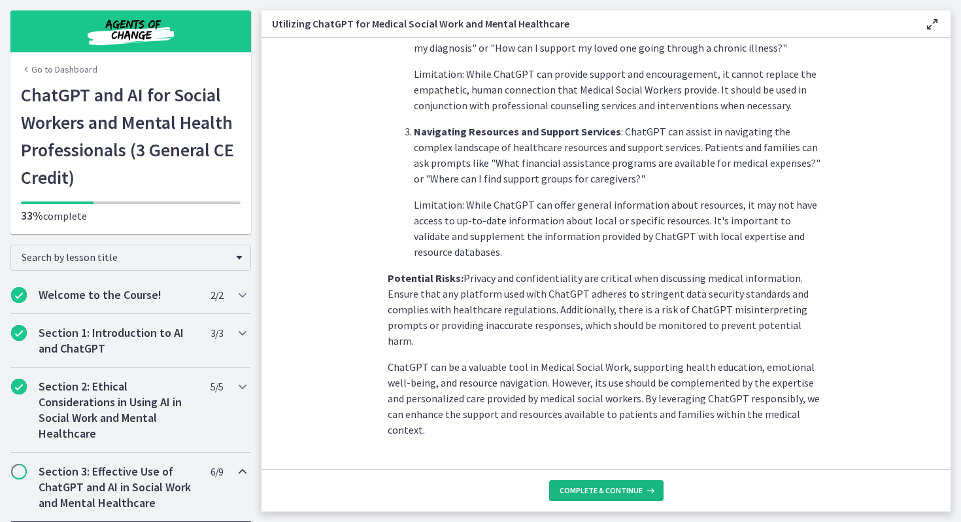
click at [637, 481] on span "Complete & continue" at bounding box center [601, 490] width 83 height 10
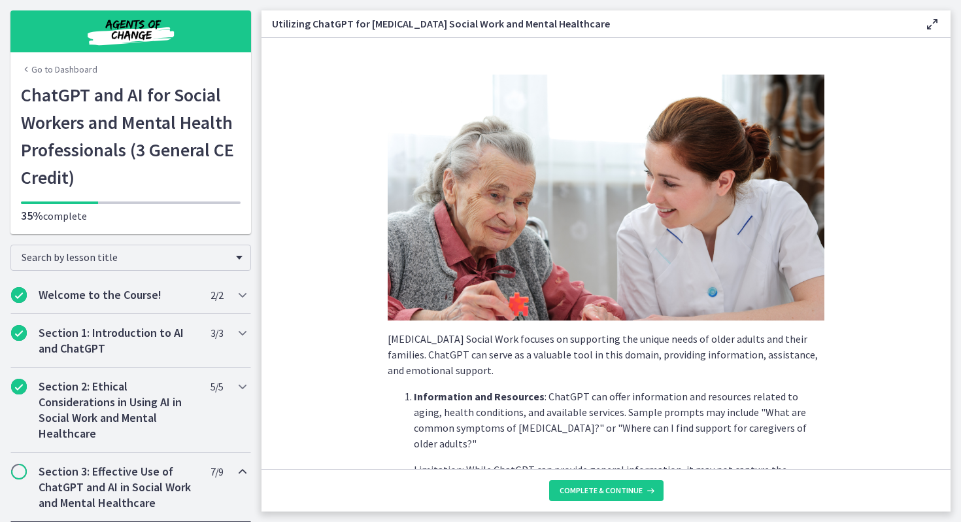
scroll to position [558, 0]
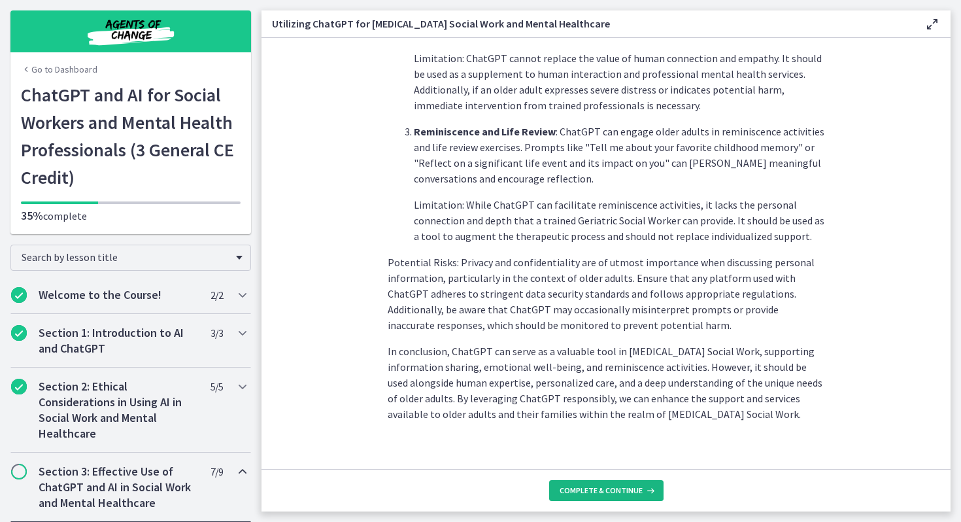
click at [602, 481] on button "Complete & continue" at bounding box center [606, 490] width 114 height 21
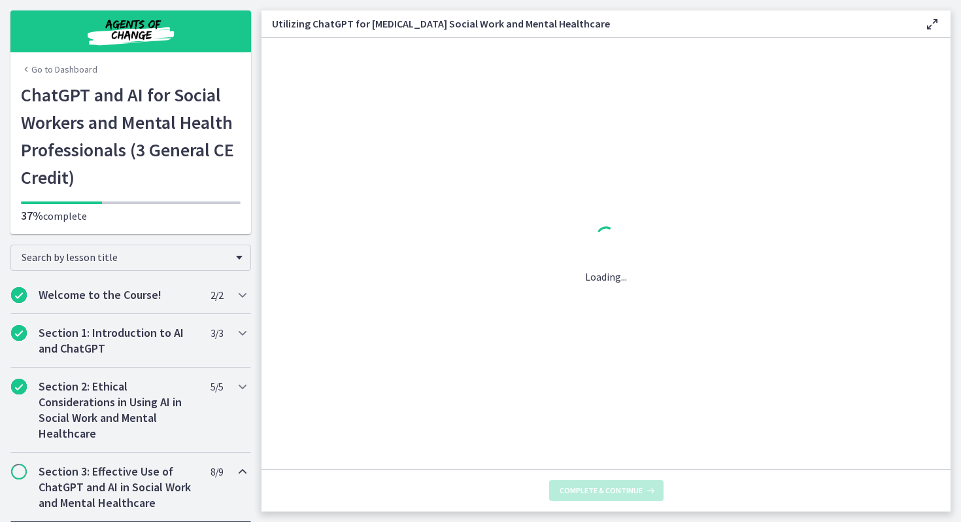
scroll to position [0, 0]
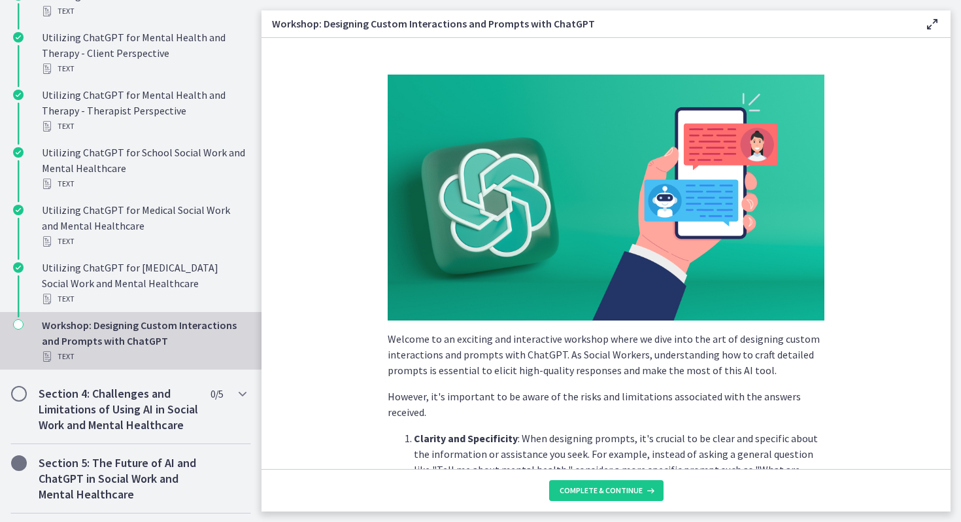
scroll to position [6, 0]
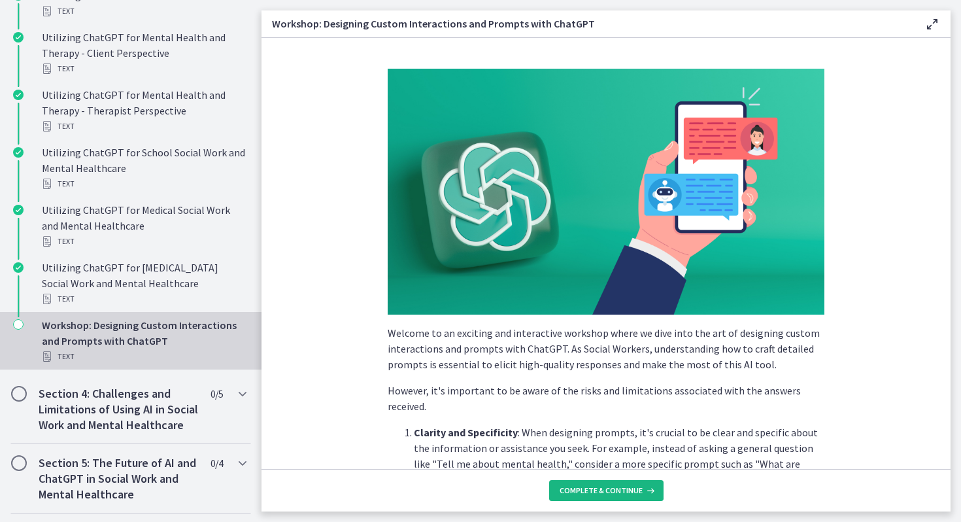
click at [565, 481] on button "Complete & continue" at bounding box center [606, 490] width 114 height 21
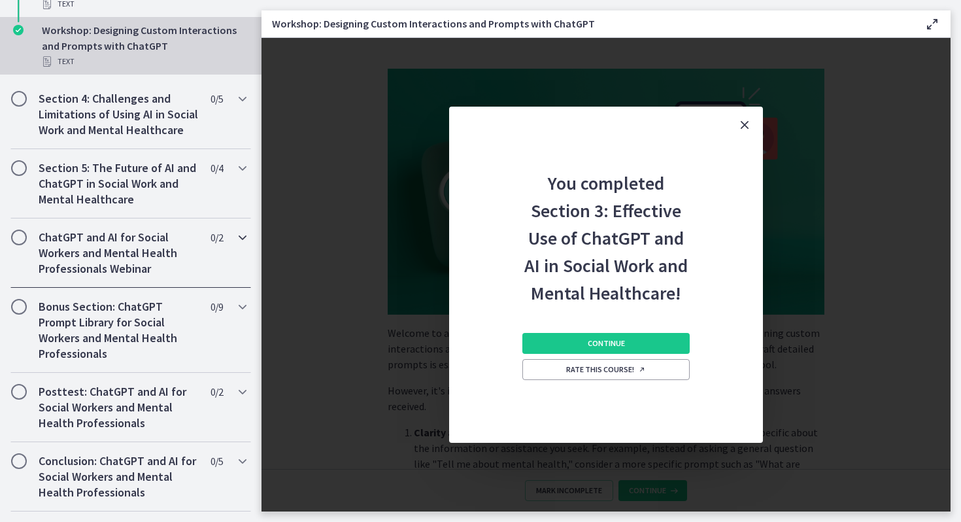
scroll to position [982, 0]
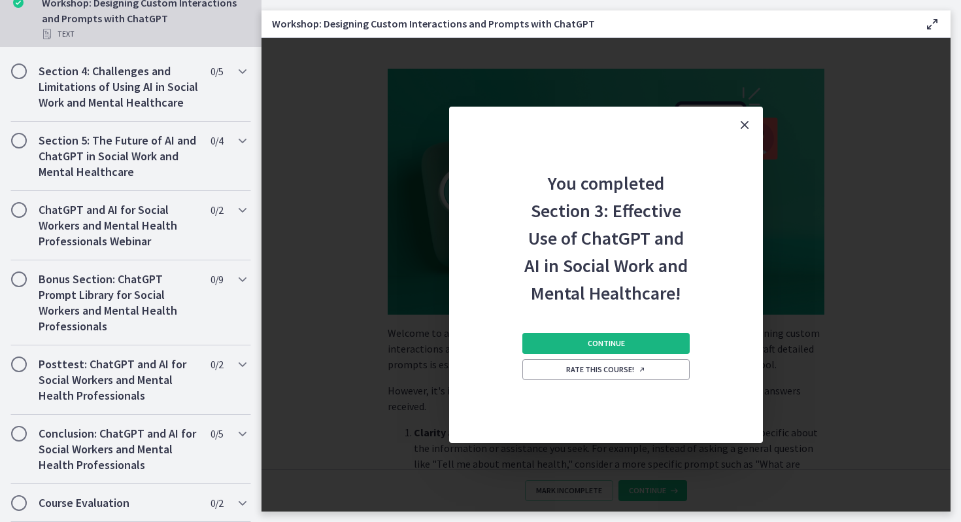
click at [598, 345] on span "Continue" at bounding box center [606, 343] width 37 height 10
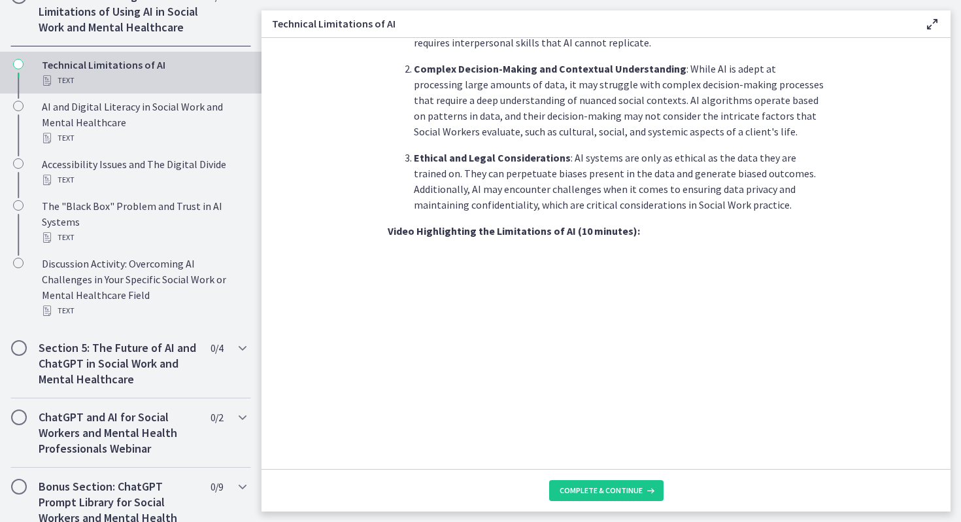
scroll to position [891, 0]
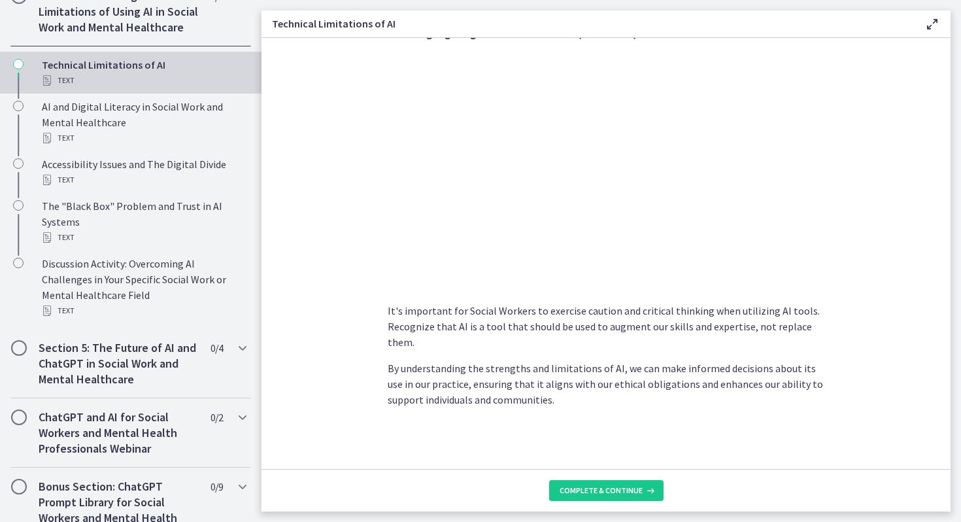
click at [607, 481] on footer "Complete & continue" at bounding box center [606, 490] width 689 height 43
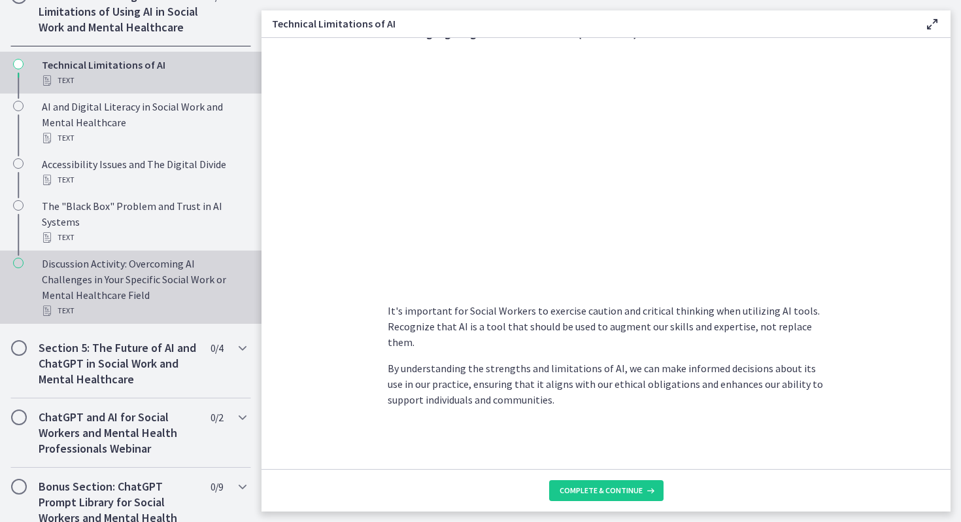
scroll to position [752, 0]
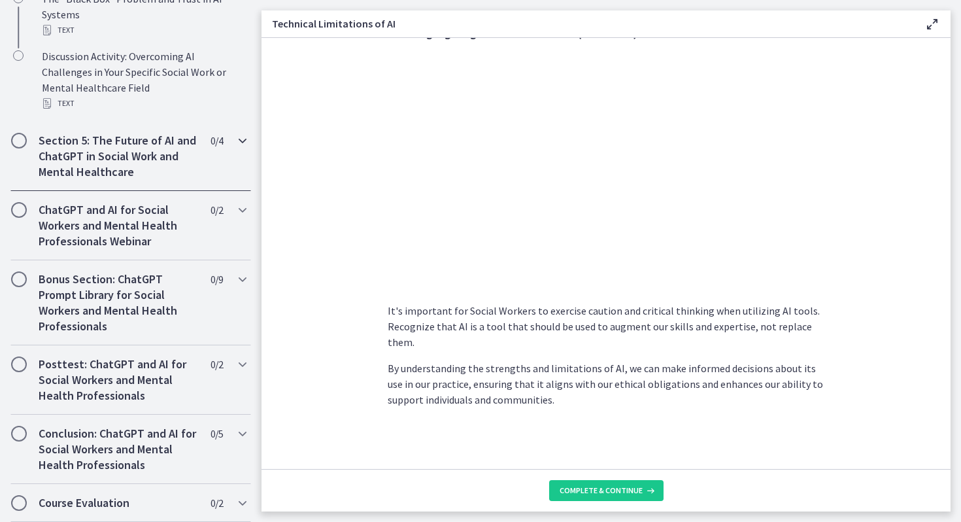
click at [238, 144] on icon "Chapters" at bounding box center [243, 141] width 16 height 16
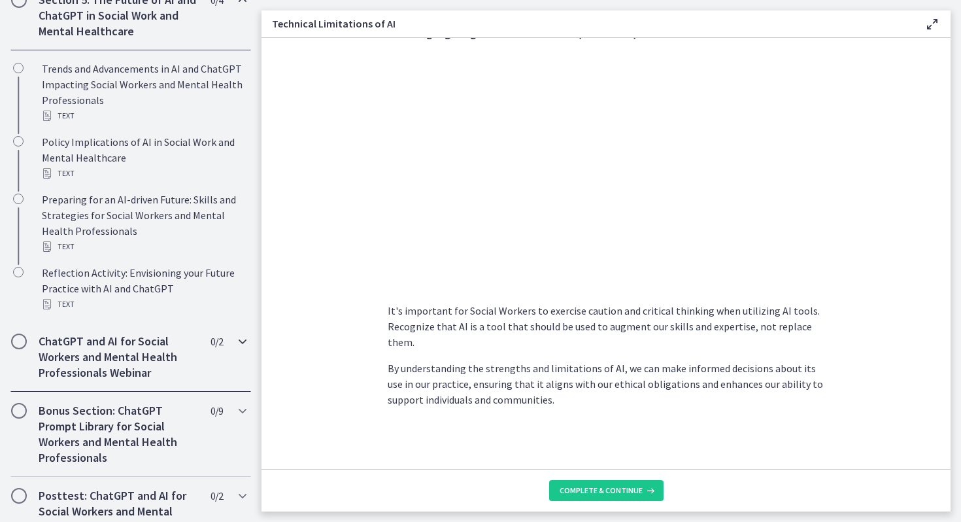
click at [228, 356] on div "ChatGPT and AI for Social Workers and Mental Health Professionals Webinar 0 / 2…" at bounding box center [130, 356] width 241 height 69
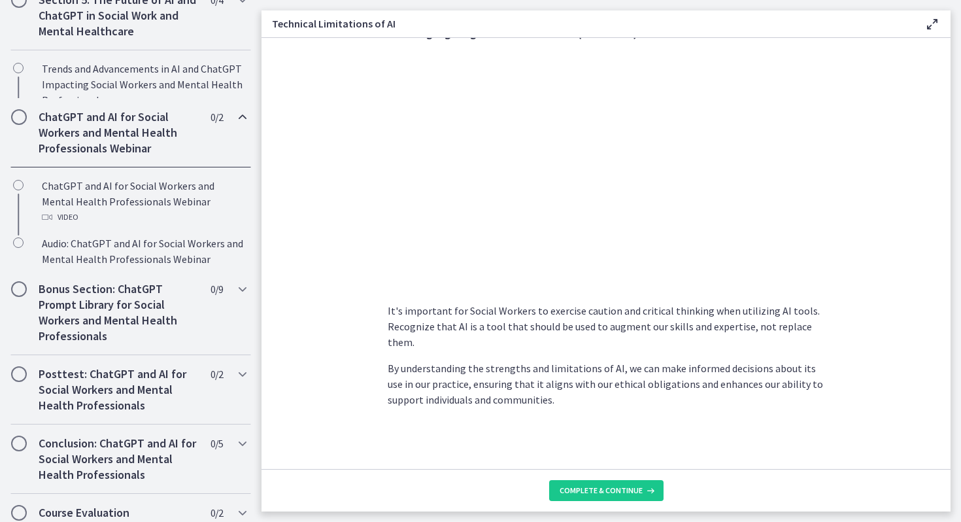
scroll to position [595, 0]
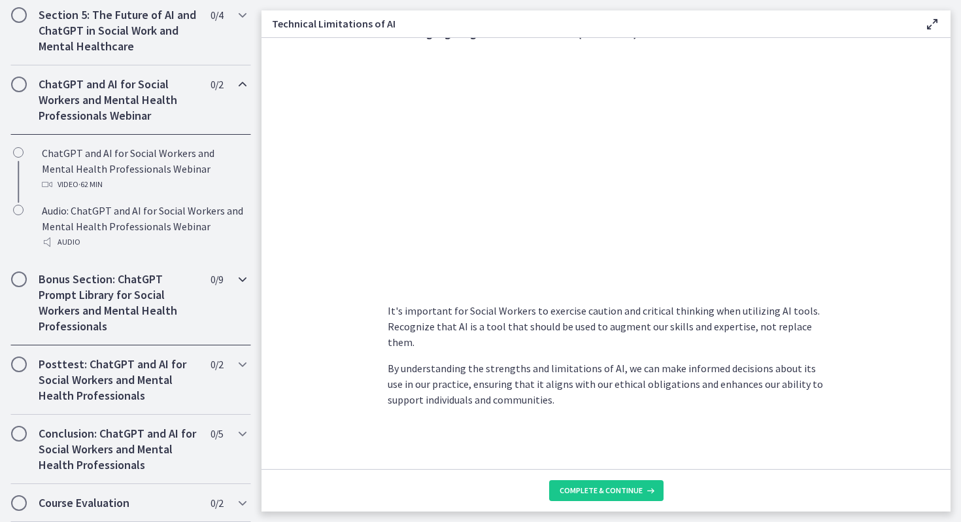
click at [233, 296] on div "Bonus Section: ChatGPT Prompt Library for Social Workers and Mental Health Prof…" at bounding box center [130, 302] width 241 height 85
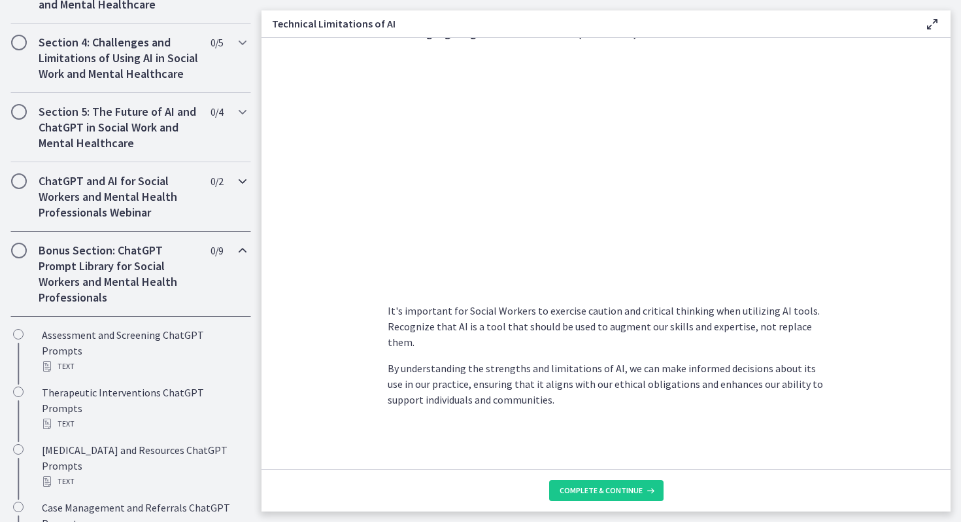
scroll to position [494, 0]
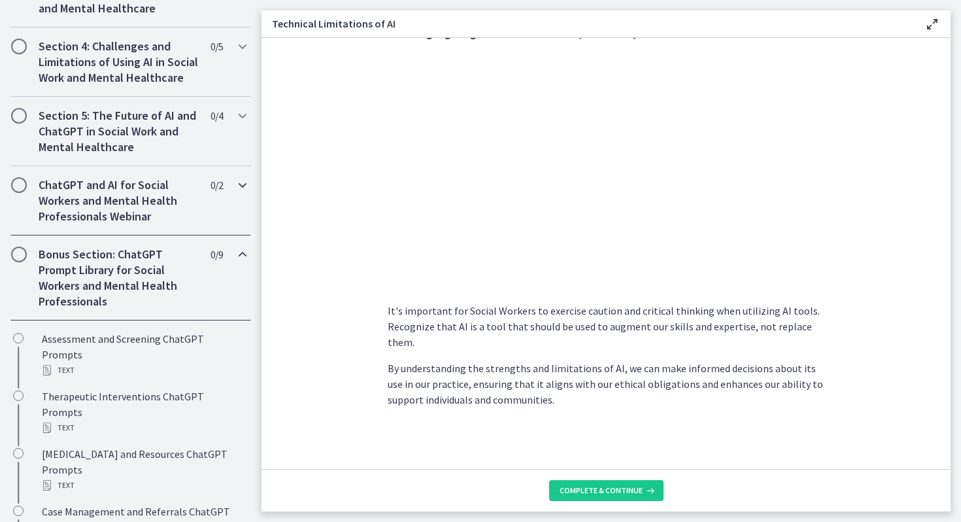
click at [218, 213] on div "ChatGPT and AI for Social Workers and Mental Health Professionals Webinar 0 / 2…" at bounding box center [130, 200] width 241 height 69
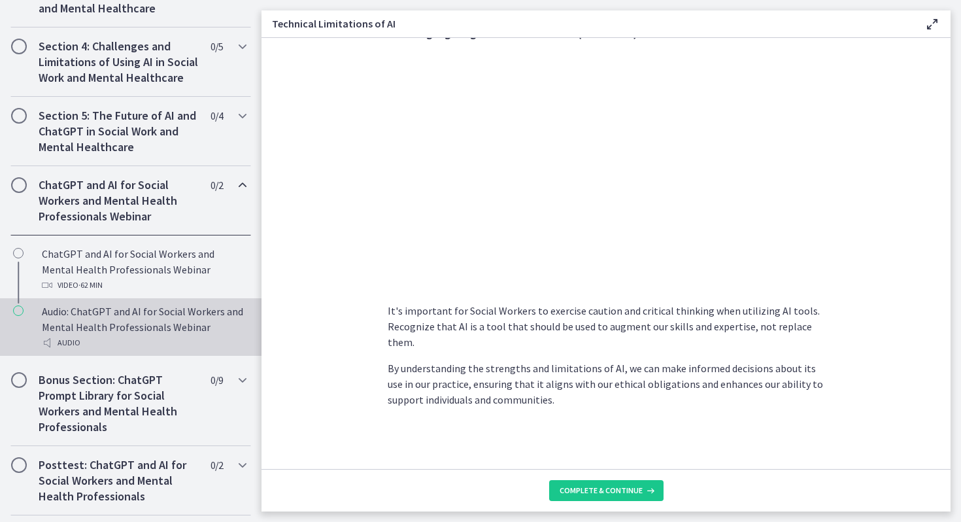
scroll to position [595, 0]
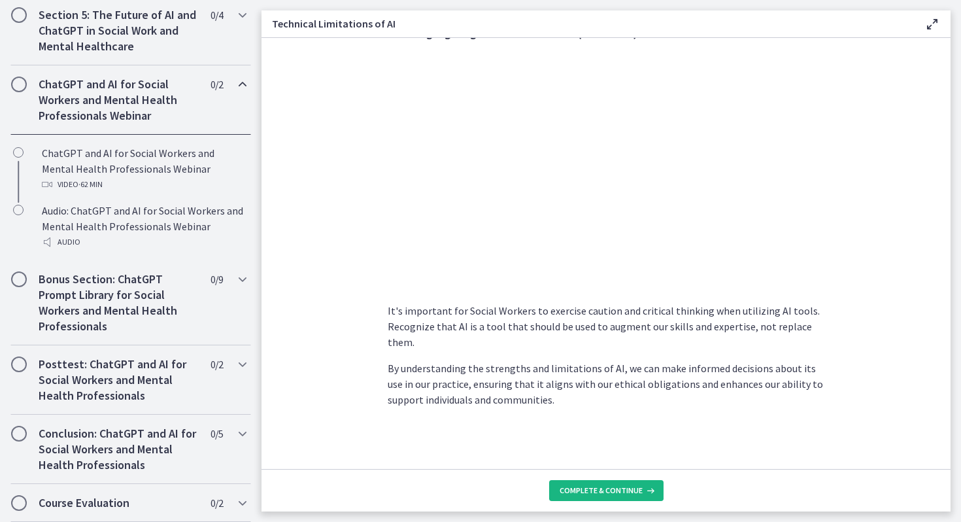
click at [595, 481] on span "Complete & continue" at bounding box center [601, 490] width 83 height 10
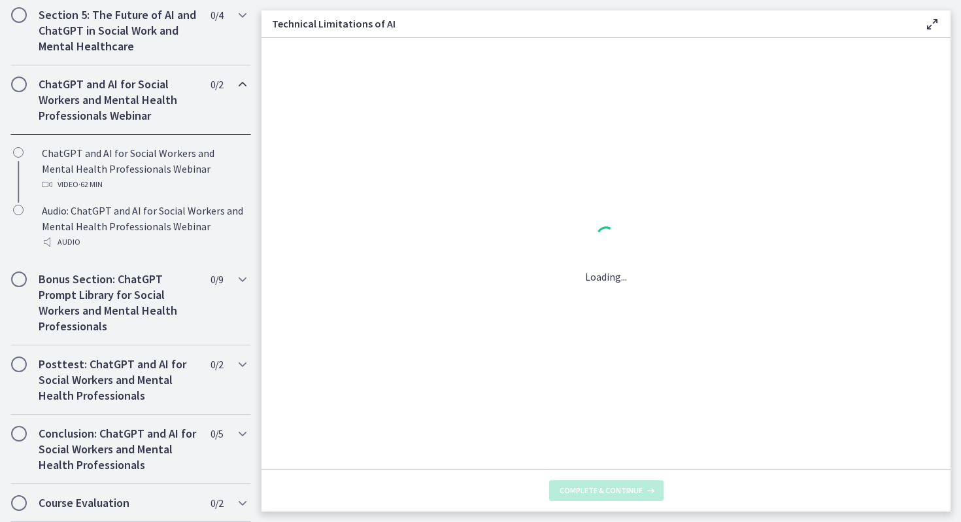
scroll to position [0, 0]
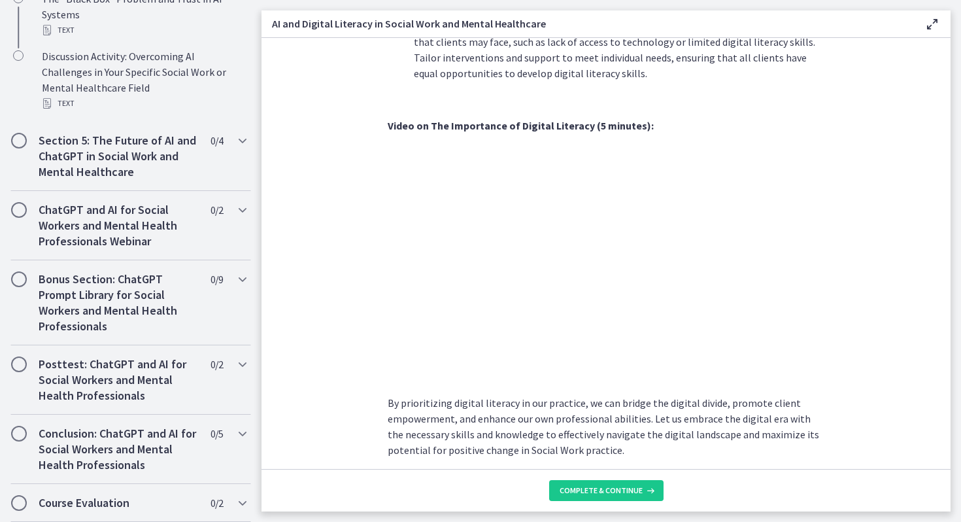
scroll to position [1069, 0]
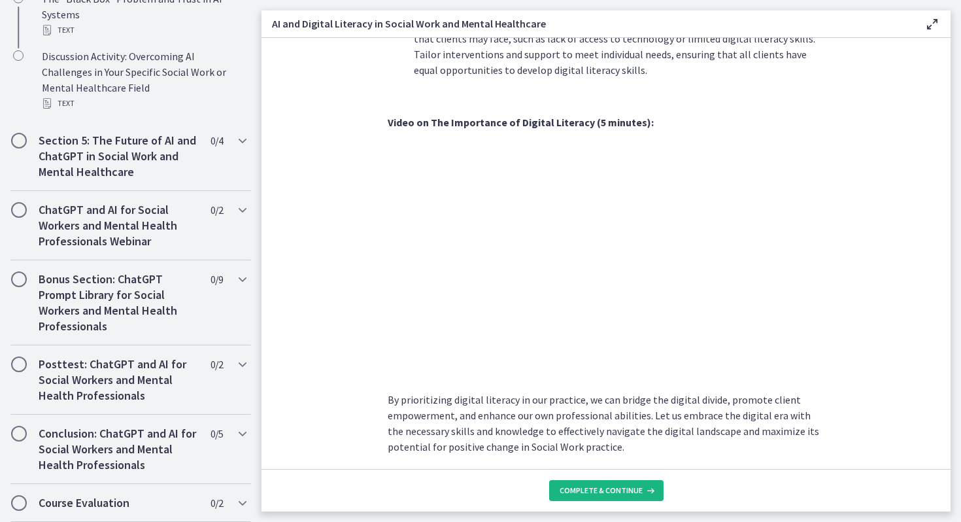
click at [615, 481] on button "Complete & continue" at bounding box center [606, 490] width 114 height 21
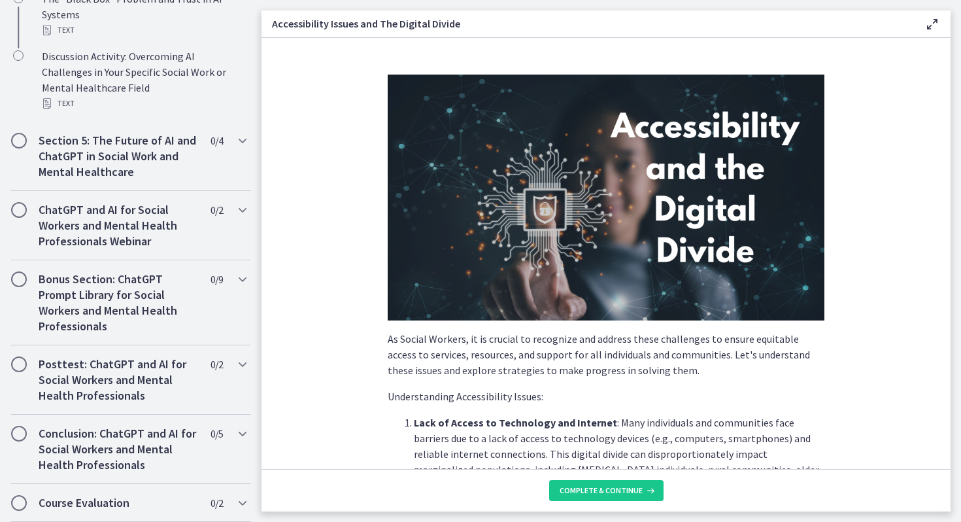
scroll to position [1075, 0]
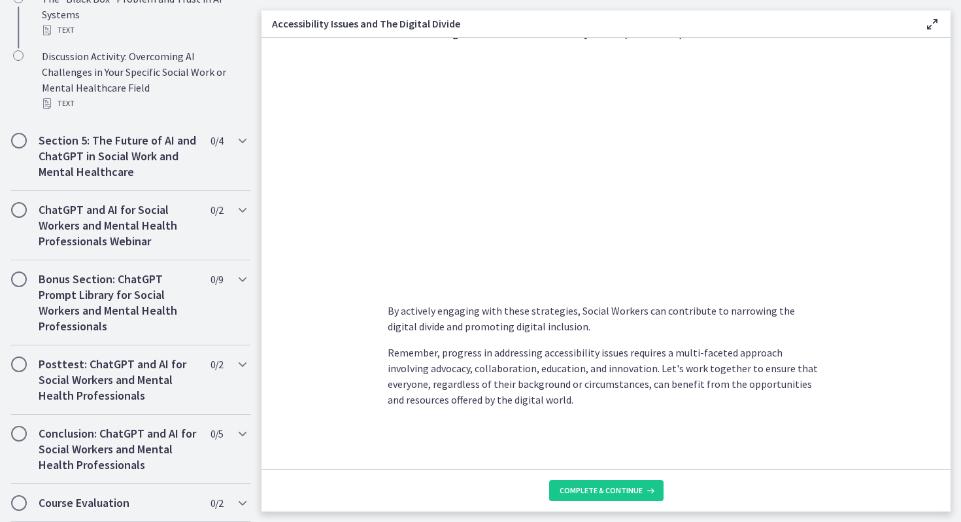
click at [602, 479] on footer "Complete & continue" at bounding box center [606, 490] width 689 height 43
click at [596, 481] on span "Complete & continue" at bounding box center [601, 490] width 83 height 10
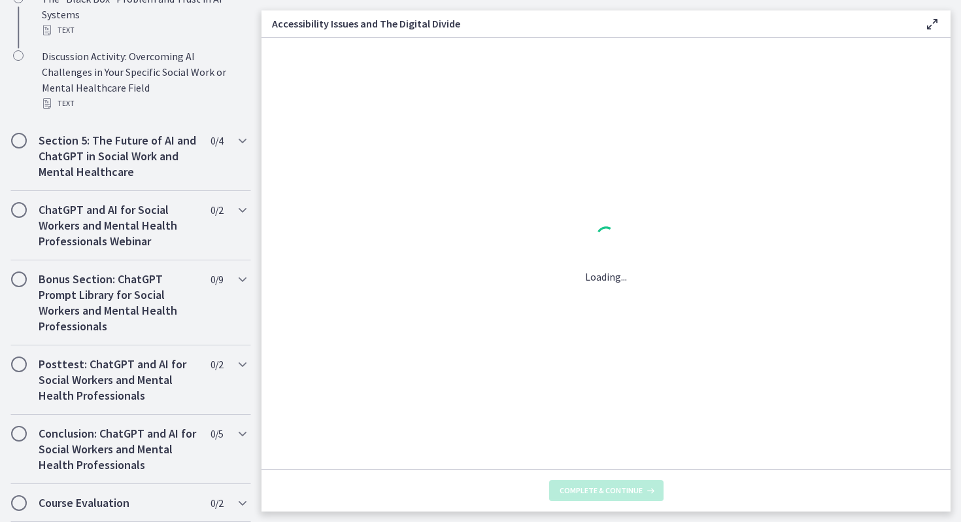
scroll to position [0, 0]
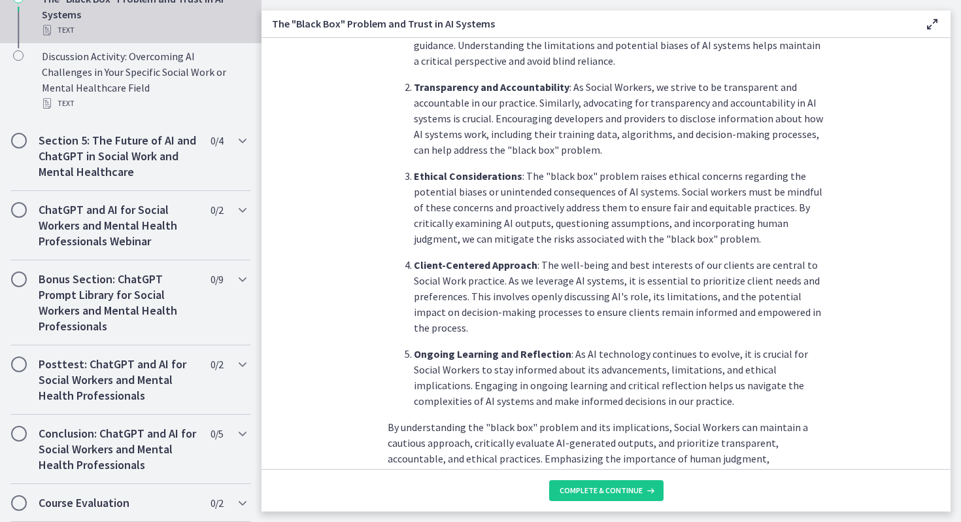
scroll to position [560, 0]
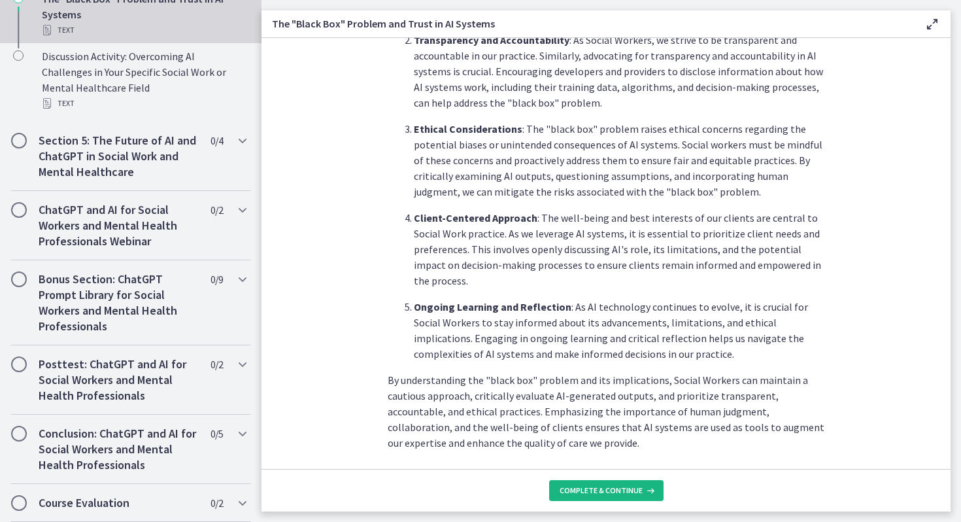
click at [591, 481] on button "Complete & continue" at bounding box center [606, 490] width 114 height 21
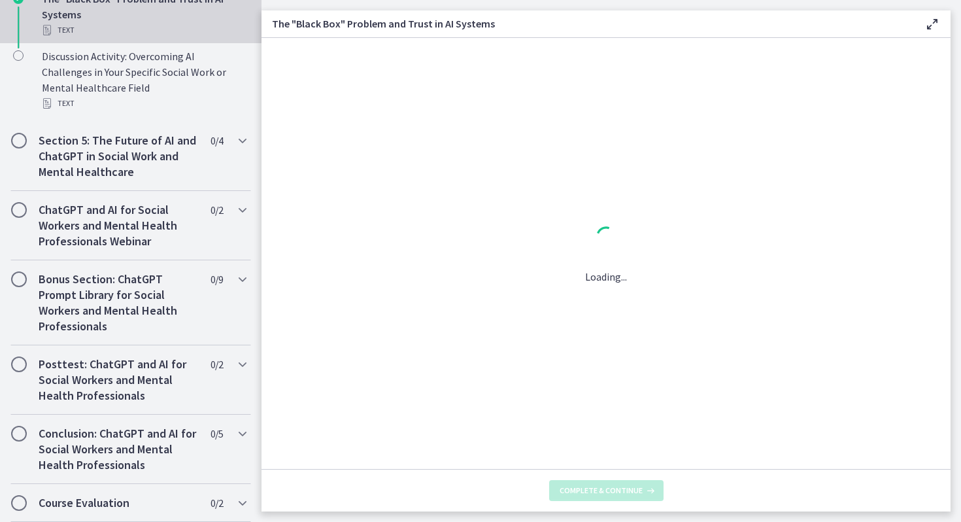
scroll to position [0, 0]
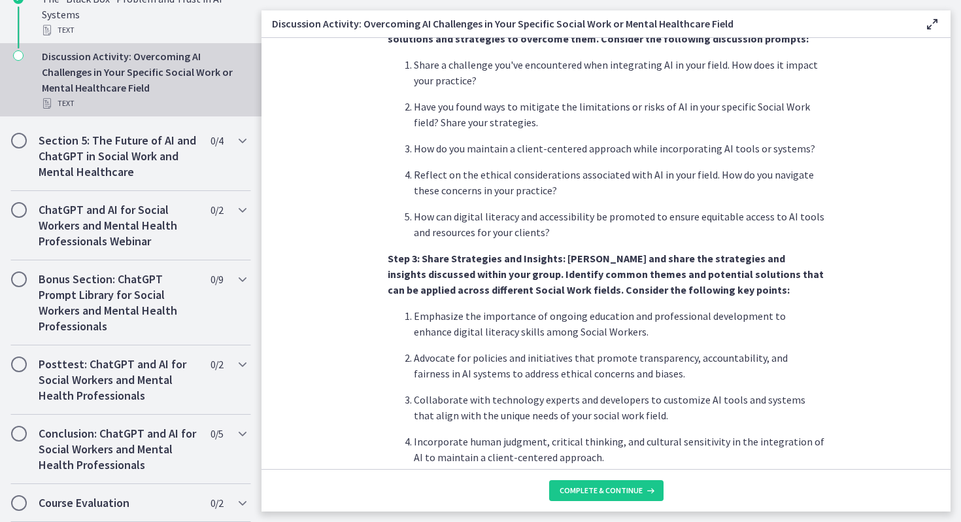
scroll to position [762, 0]
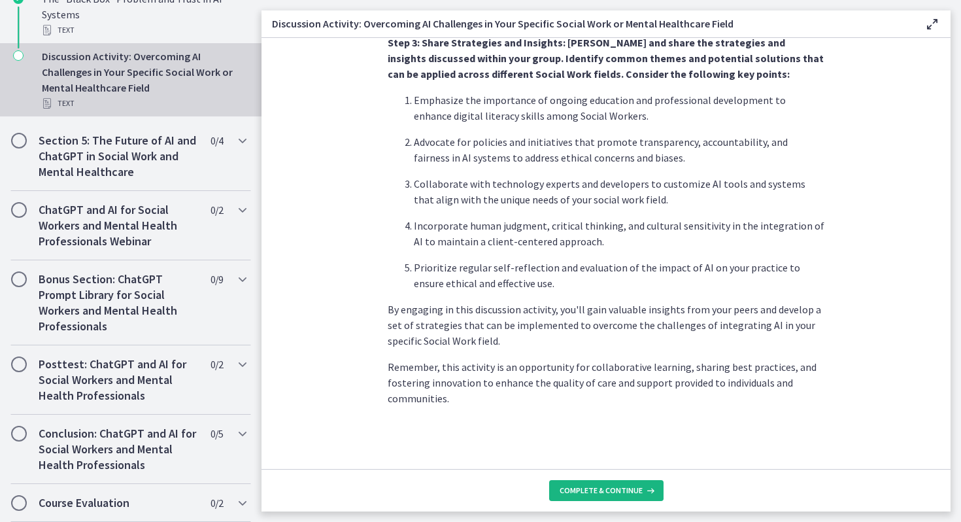
click at [582, 481] on span "Complete & continue" at bounding box center [601, 490] width 83 height 10
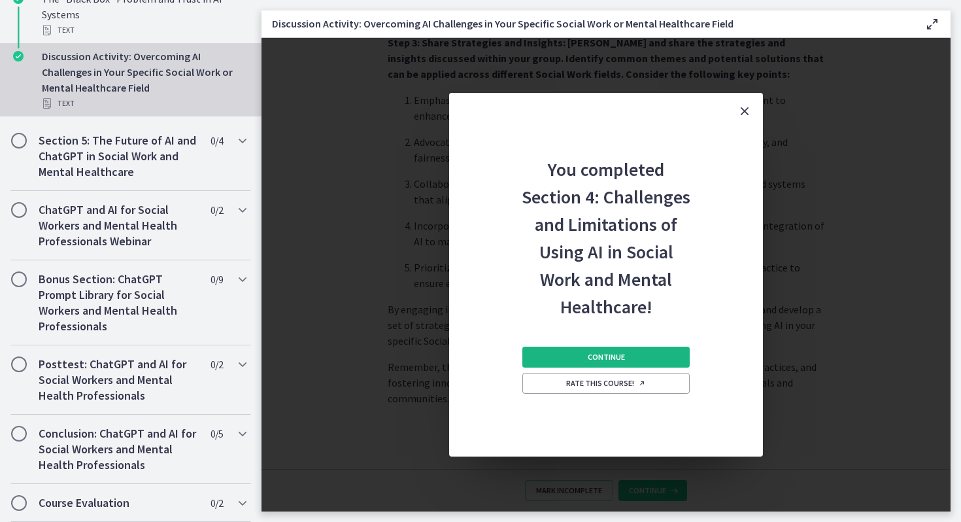
click at [632, 352] on button "Continue" at bounding box center [606, 357] width 167 height 21
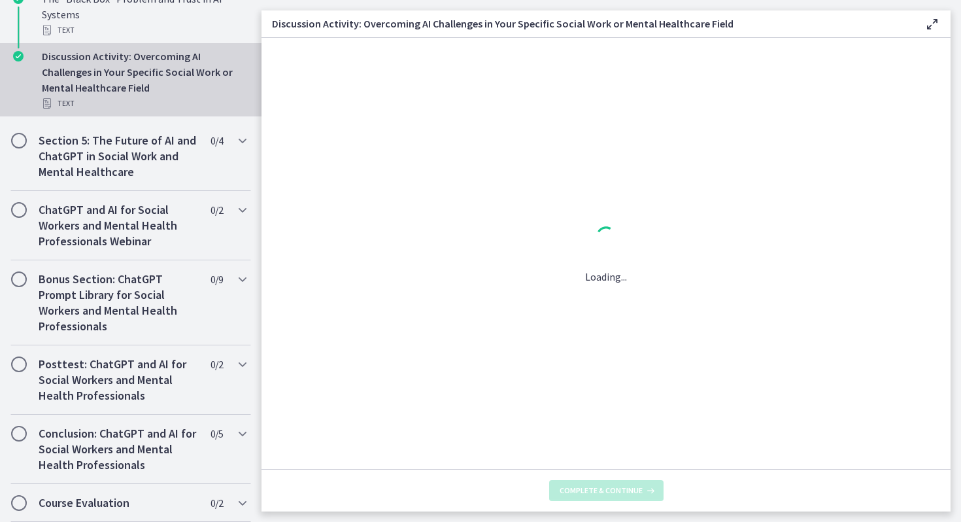
scroll to position [0, 0]
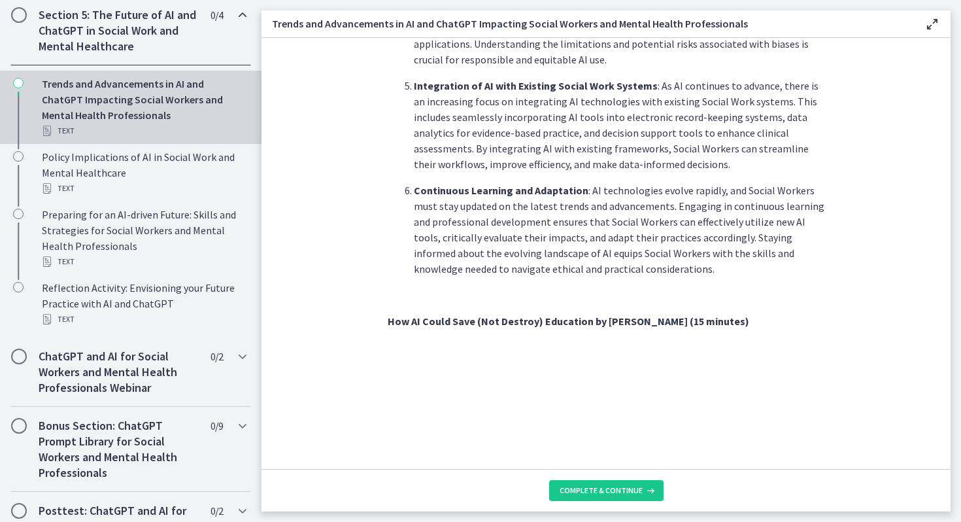
scroll to position [1017, 0]
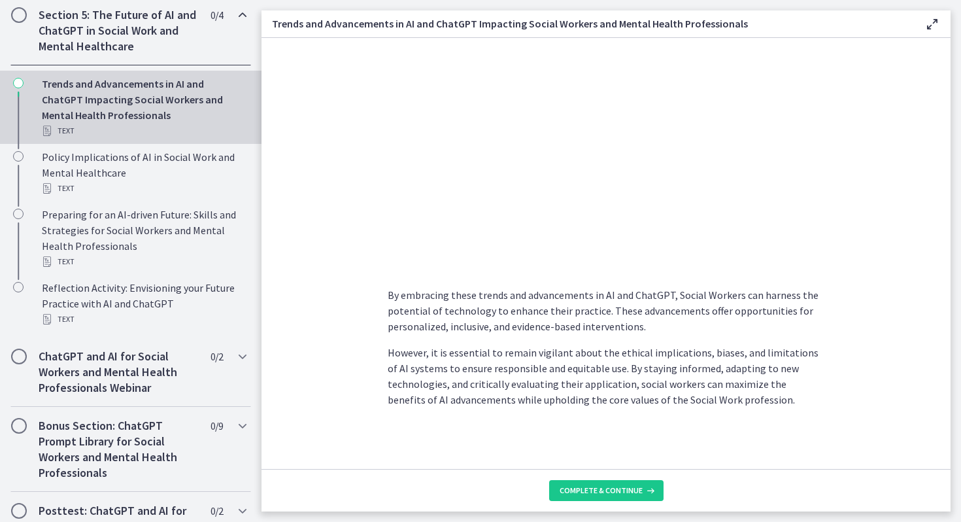
click at [611, 481] on main "Trends and Advancements in AI and ChatGPT Impacting Social Workers and Mental H…" at bounding box center [612, 261] width 700 height 522
click at [611, 481] on footer "Complete & continue" at bounding box center [606, 490] width 689 height 43
click at [606, 481] on footer "Complete & continue" at bounding box center [606, 490] width 689 height 43
click at [599, 481] on span "Complete & continue" at bounding box center [601, 490] width 83 height 10
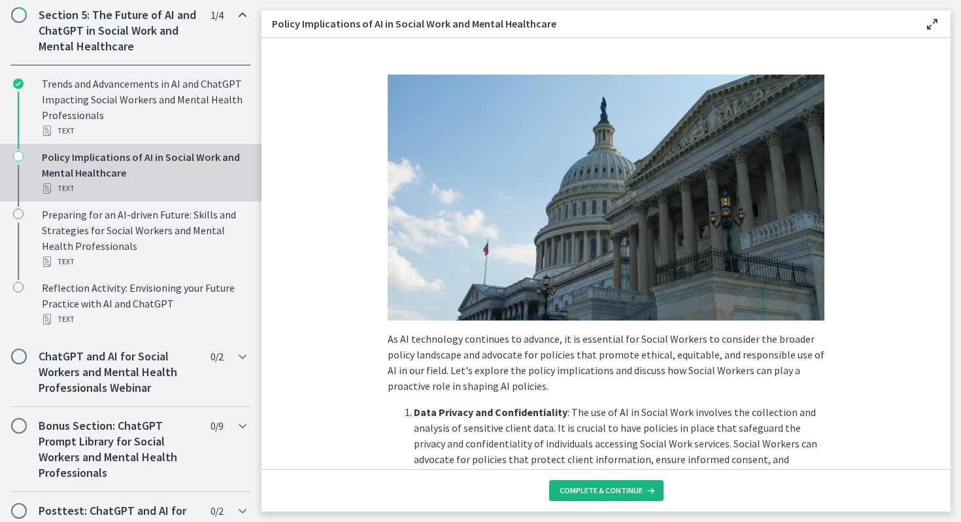
click at [607, 481] on span "Complete & continue" at bounding box center [601, 490] width 83 height 10
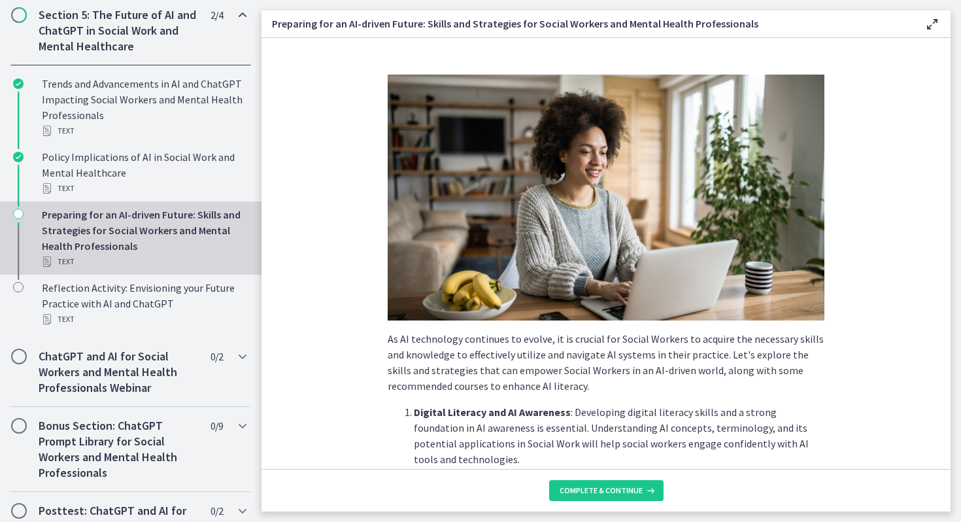
click at [612, 481] on footer "Complete & continue" at bounding box center [606, 490] width 689 height 43
click at [605, 481] on span "Complete & continue" at bounding box center [601, 490] width 83 height 10
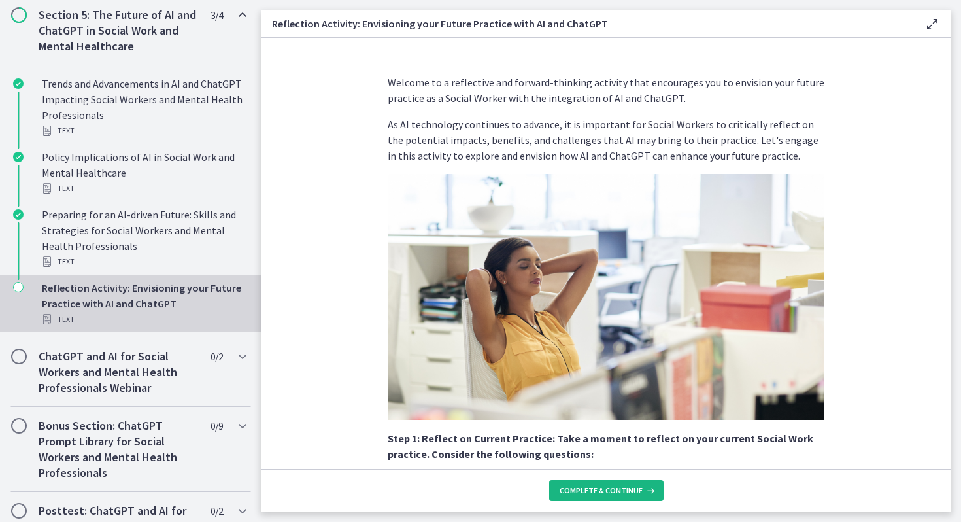
click at [605, 481] on span "Complete & continue" at bounding box center [601, 490] width 83 height 10
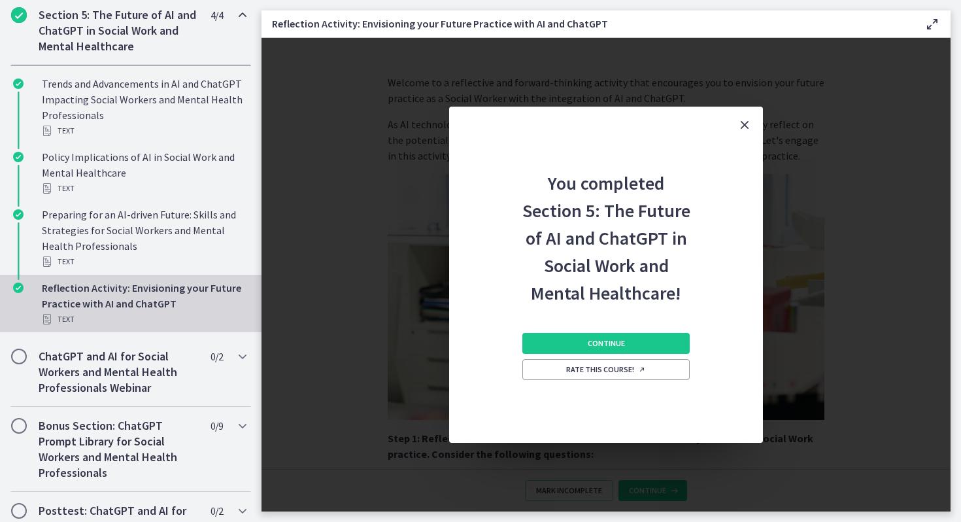
click at [589, 332] on div "Continue Rate this course!" at bounding box center [606, 375] width 167 height 136
click at [589, 337] on button "Continue" at bounding box center [606, 343] width 167 height 21
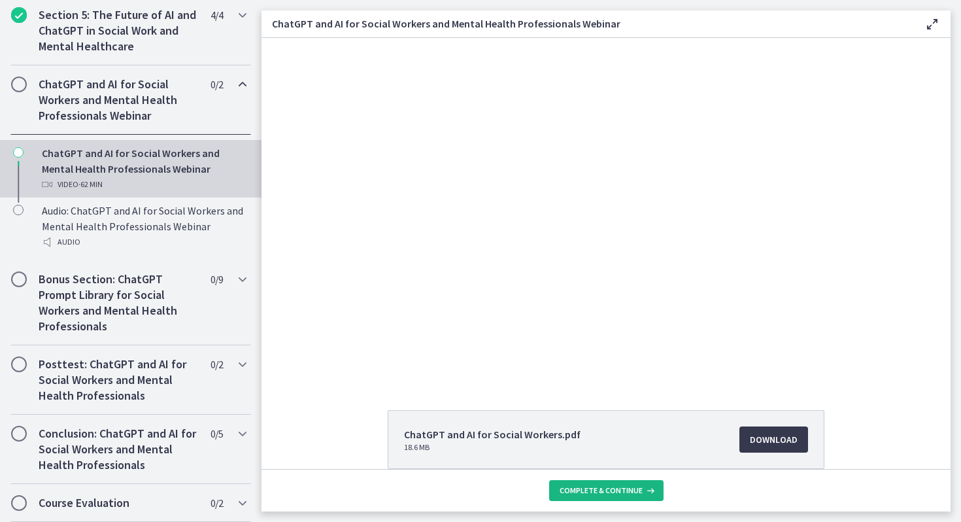
click at [624, 481] on span "Complete & continue" at bounding box center [601, 490] width 83 height 10
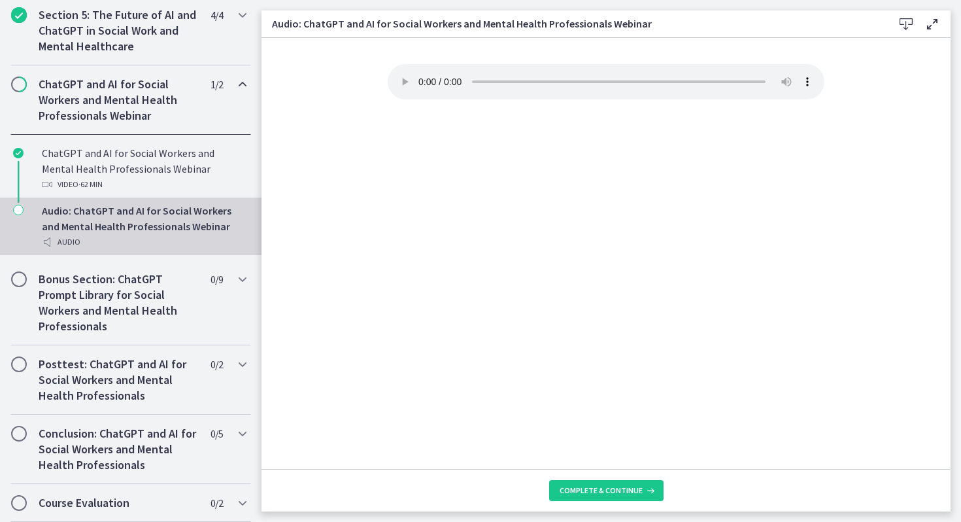
click at [171, 216] on div "Audio: ChatGPT and AI for Social Workers and Mental Health Professionals Webina…" at bounding box center [144, 226] width 204 height 47
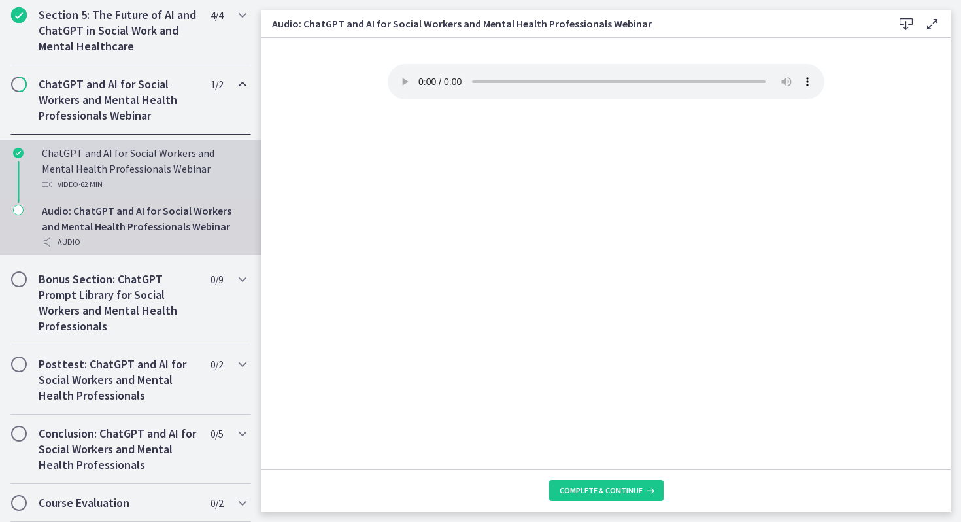
click at [136, 177] on div "Video · 62 min" at bounding box center [144, 185] width 204 height 16
